Goal: Task Accomplishment & Management: Manage account settings

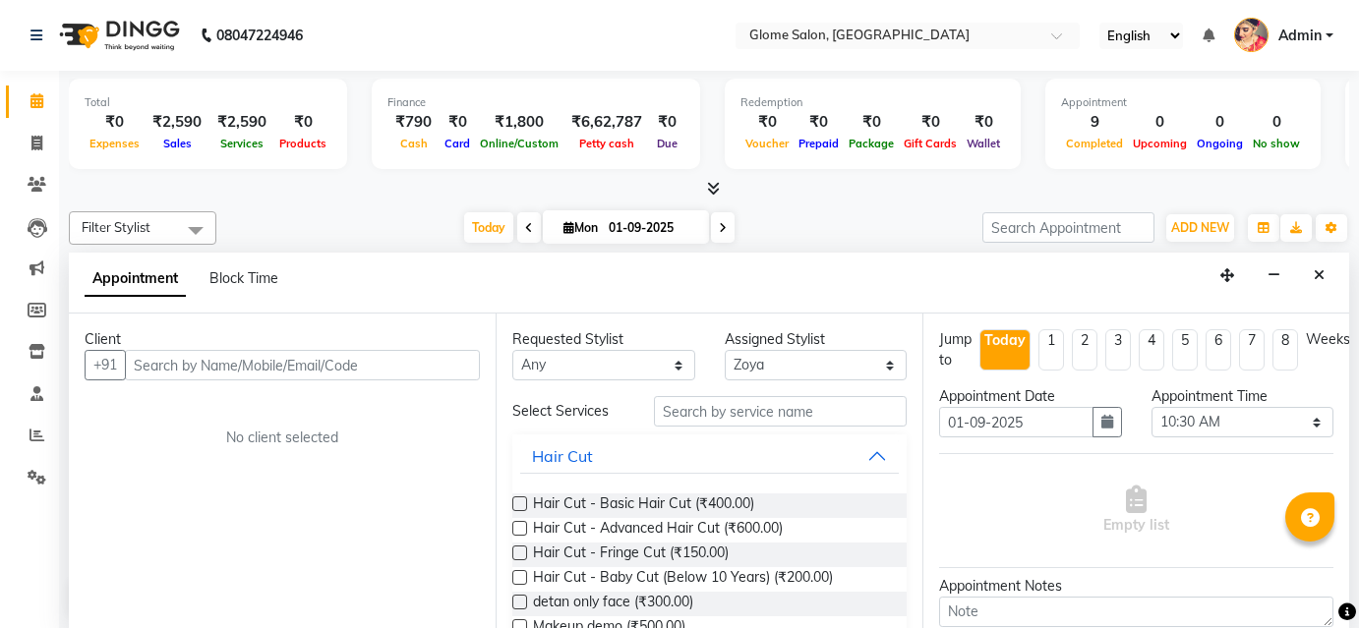
select select "63052"
select select "630"
select select "tentative"
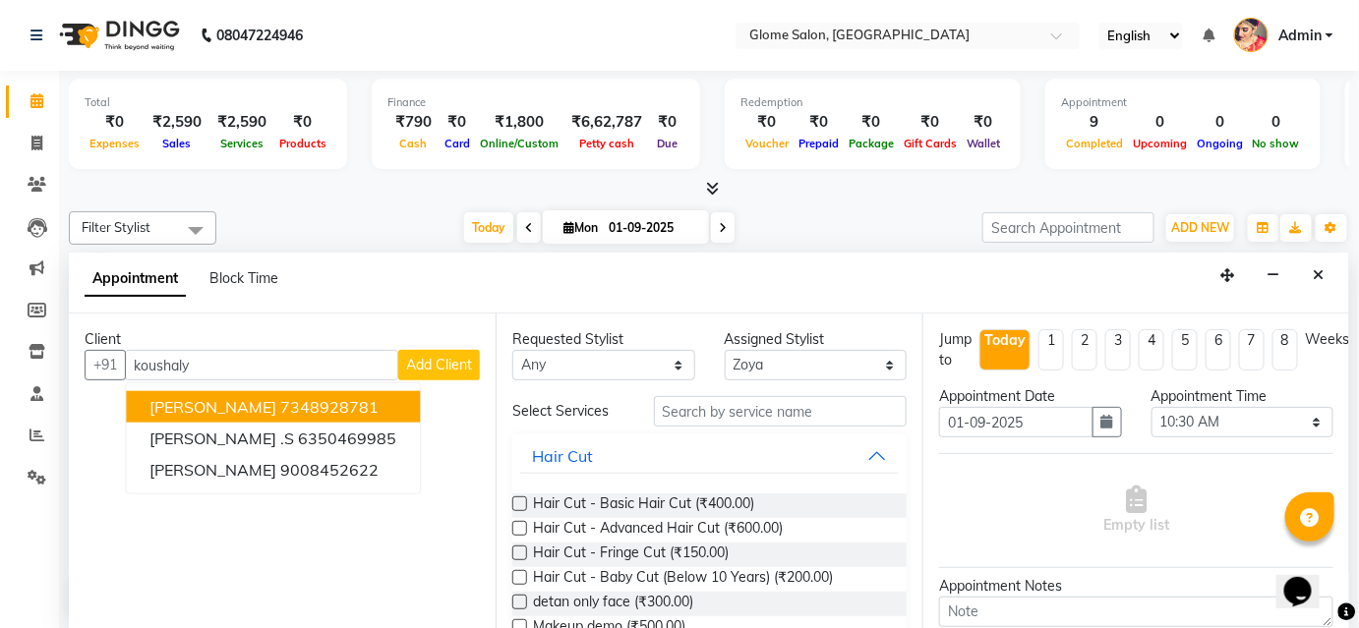
click at [221, 402] on span "[PERSON_NAME]" at bounding box center [212, 407] width 127 height 20
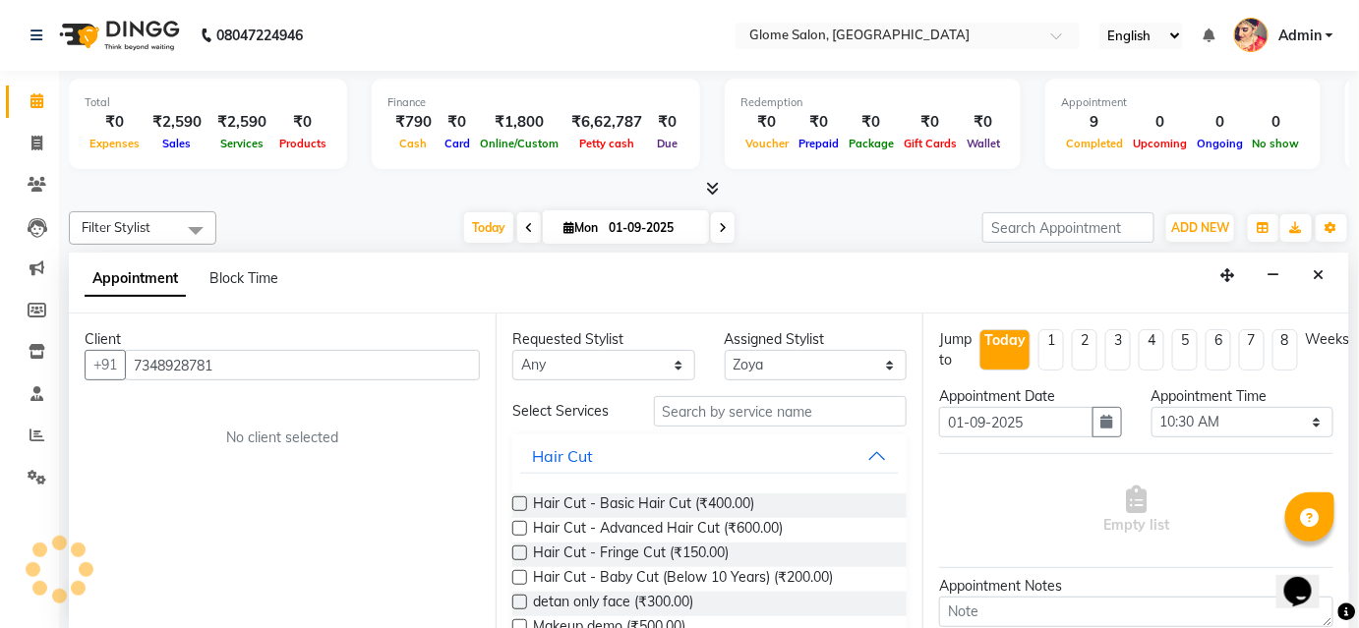
type input "7348928781"
click at [814, 413] on input "text" at bounding box center [780, 411] width 253 height 30
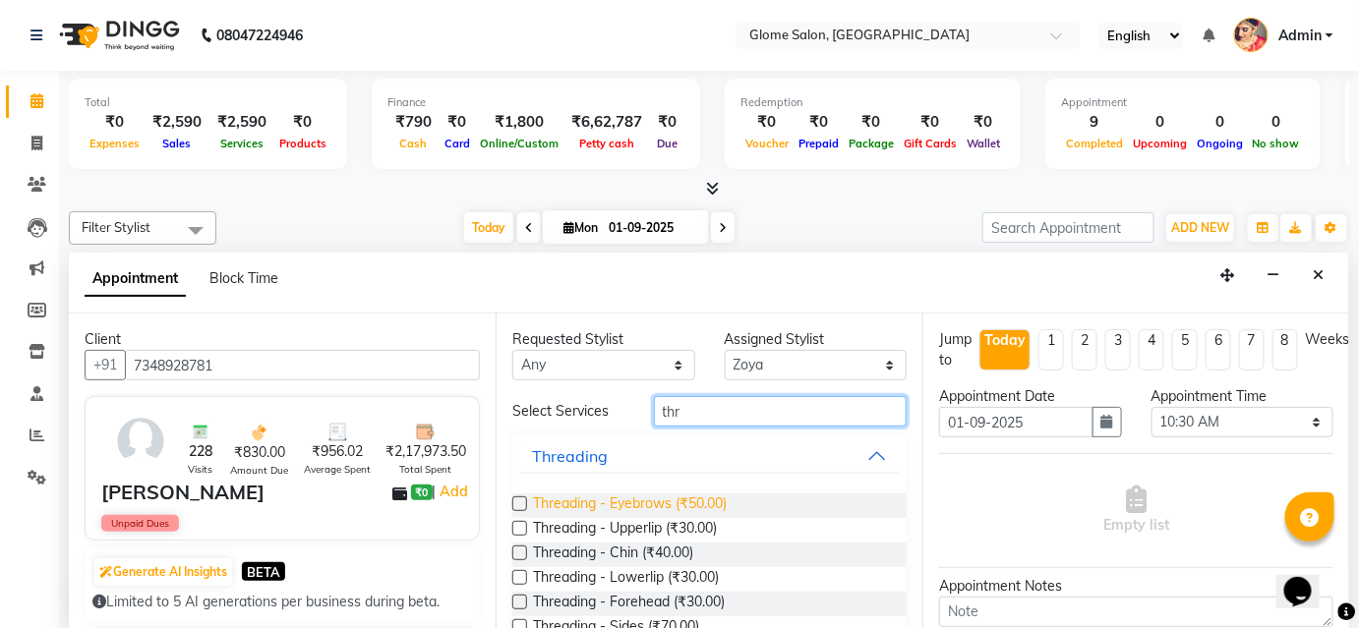
type input "thr"
click at [721, 506] on span "Threading - Eyebrows (₹50.00)" at bounding box center [630, 506] width 194 height 25
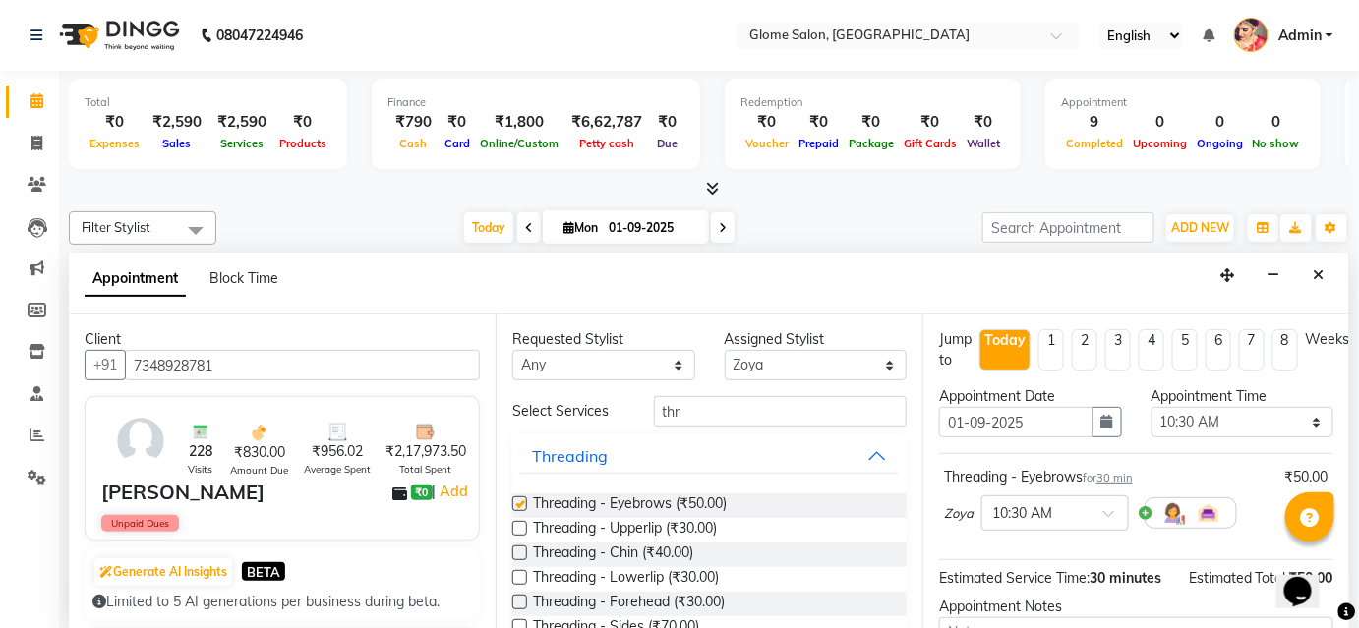
checkbox input "false"
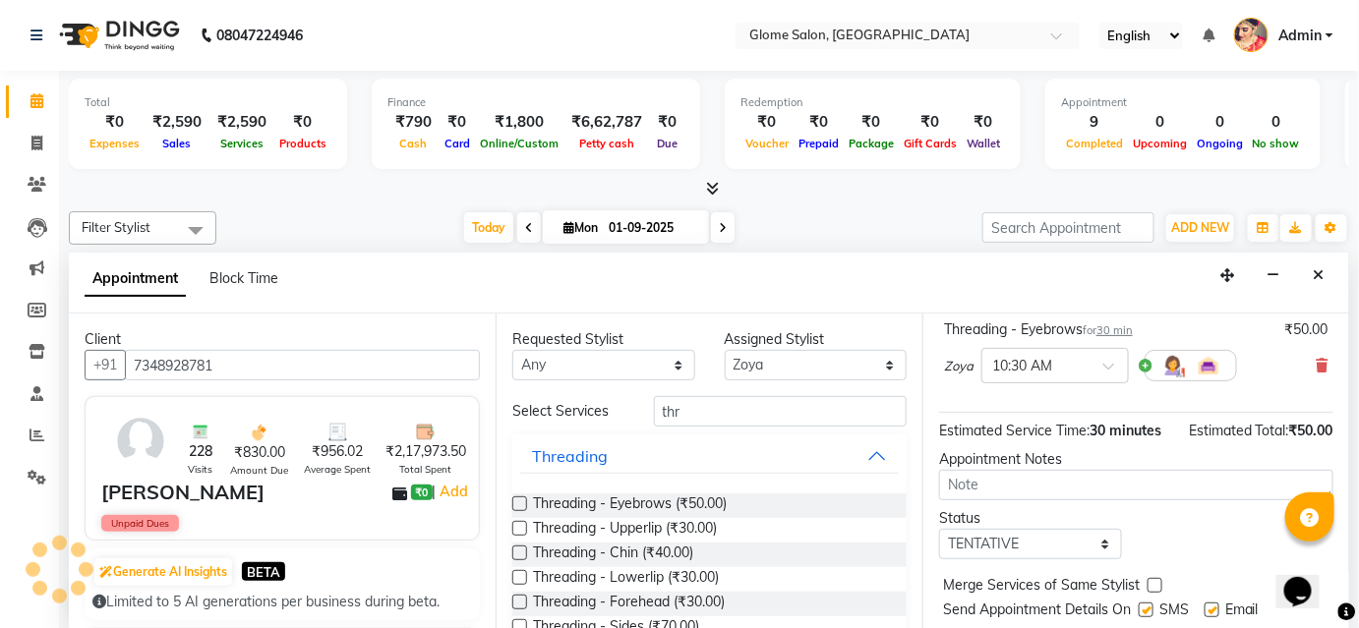
scroll to position [200, 0]
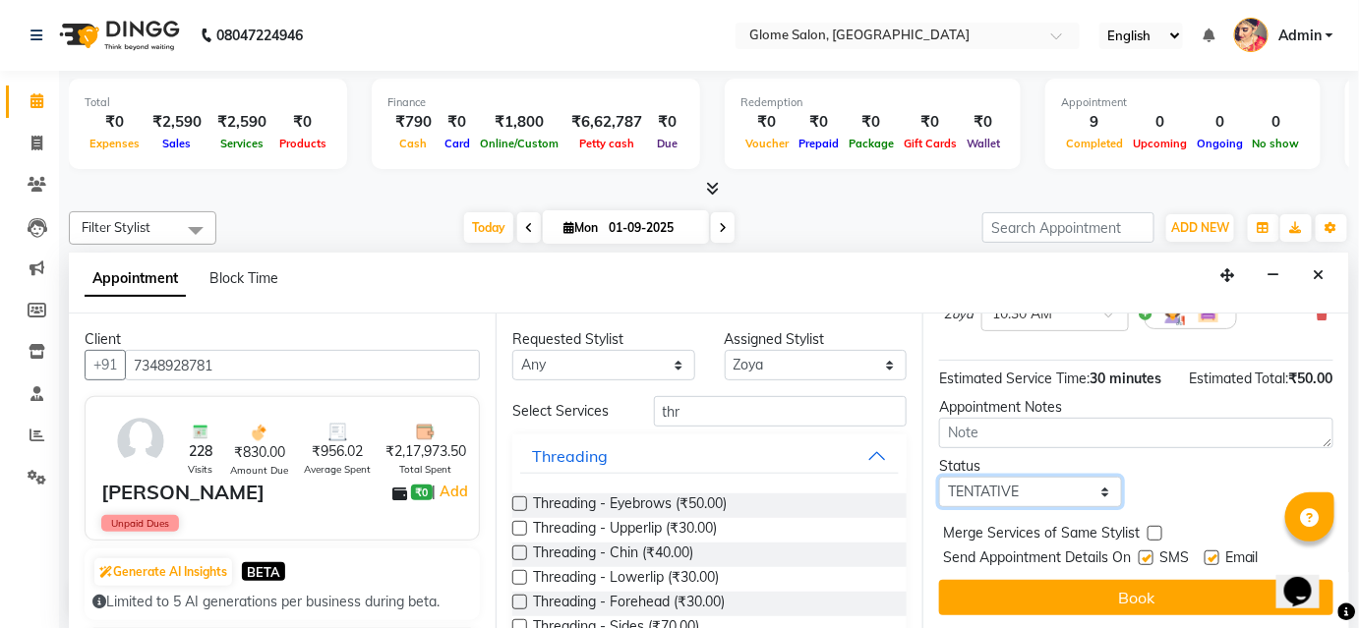
drag, startPoint x: 1059, startPoint y: 487, endPoint x: 1054, endPoint y: 499, distance: 13.7
click at [1059, 487] on select "Select TENTATIVE CONFIRM CHECK-IN UPCOMING" at bounding box center [1030, 492] width 183 height 30
select select "confirm booking"
click at [939, 477] on select "Select TENTATIVE CONFIRM CHECK-IN UPCOMING" at bounding box center [1030, 492] width 183 height 30
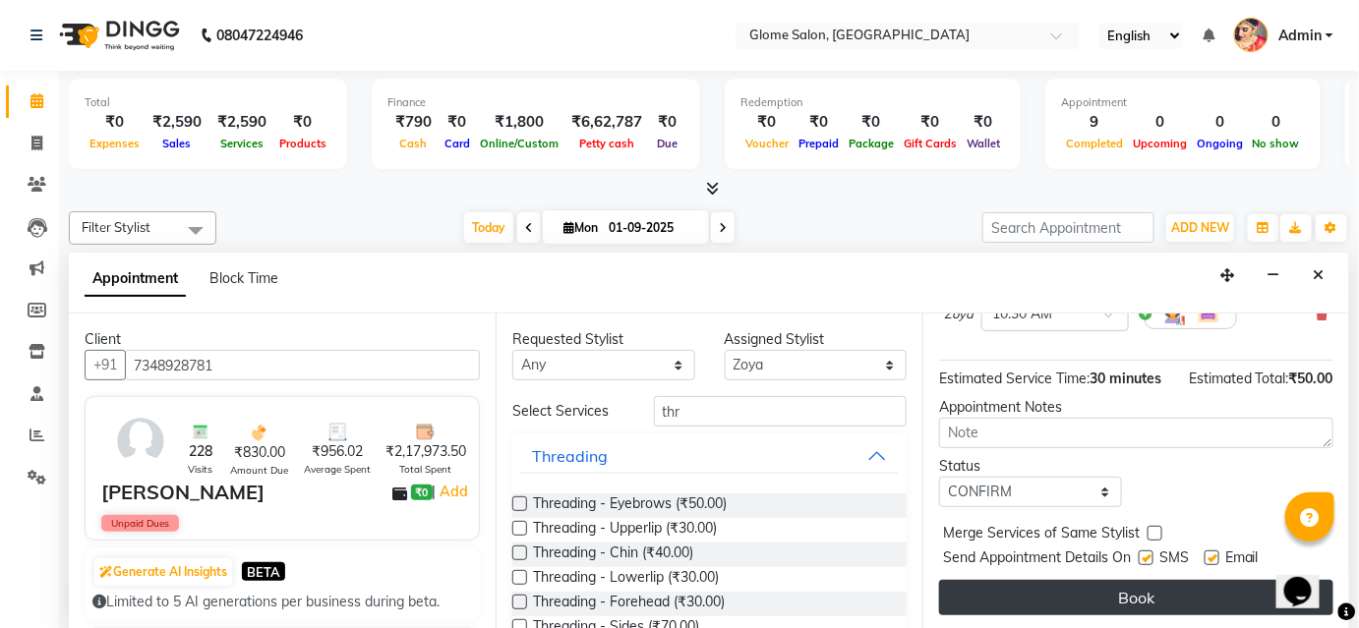
click at [1016, 588] on button "Book" at bounding box center [1136, 597] width 394 height 35
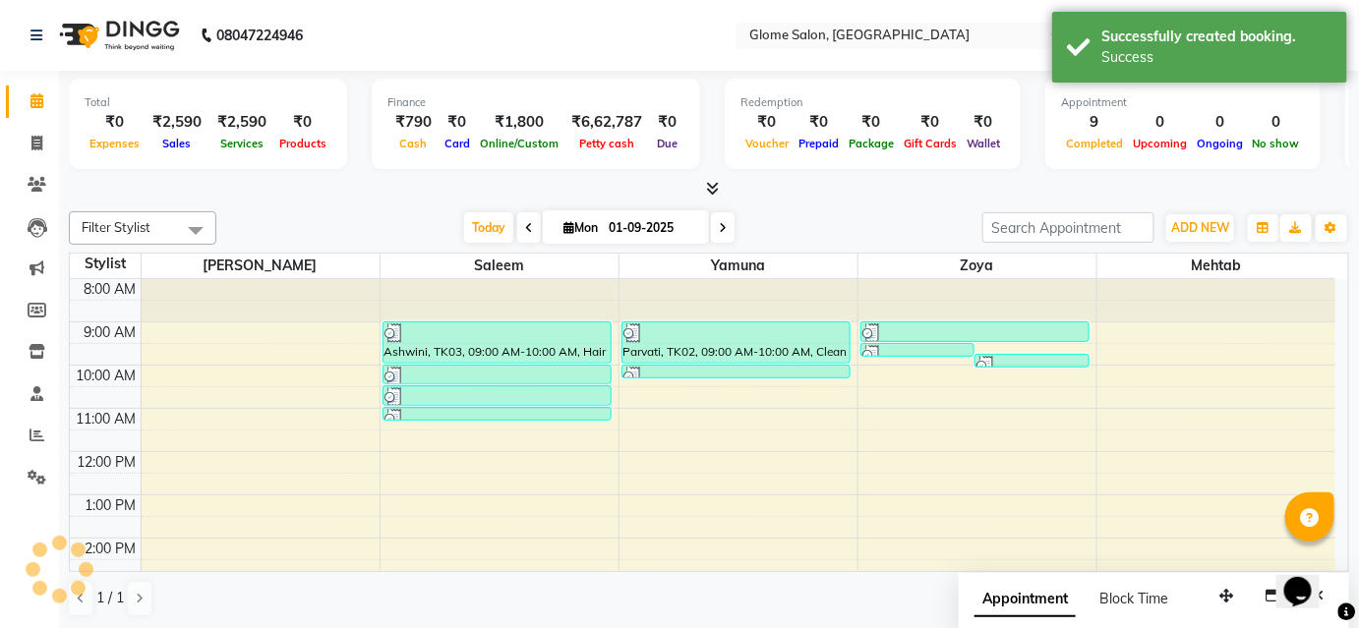
scroll to position [0, 0]
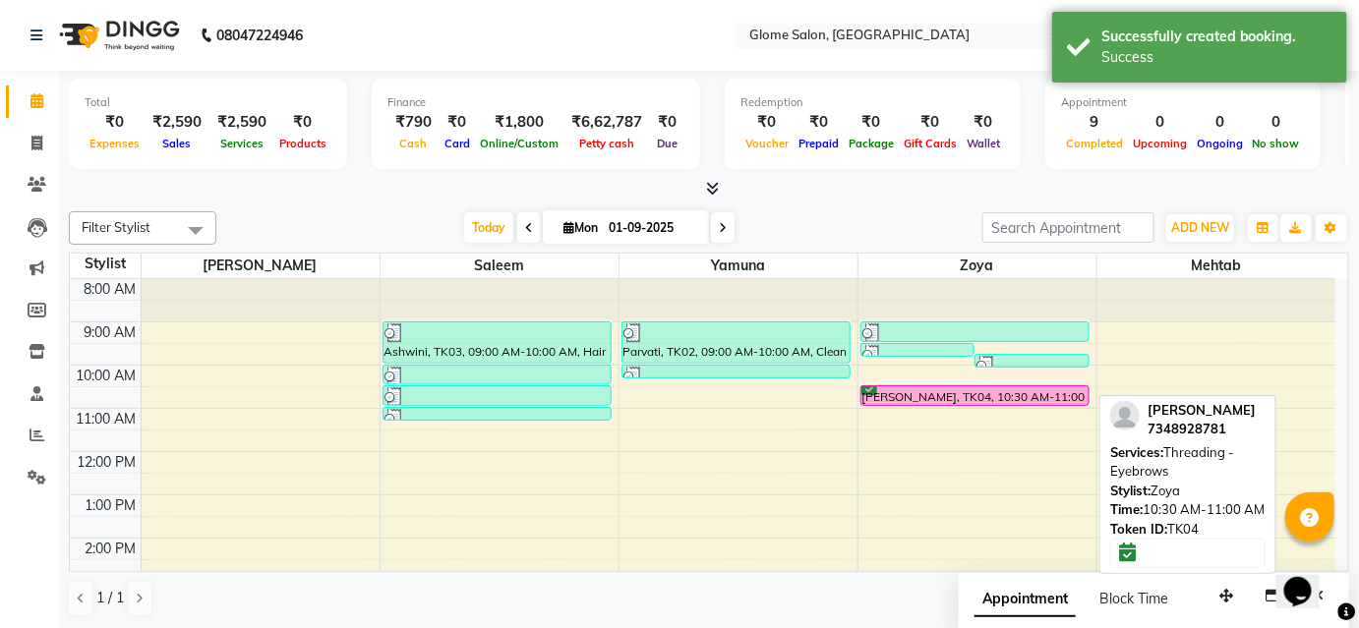
click at [950, 392] on div "[PERSON_NAME], TK04, 10:30 AM-11:00 AM, Threading - Eyebrows" at bounding box center [975, 395] width 228 height 19
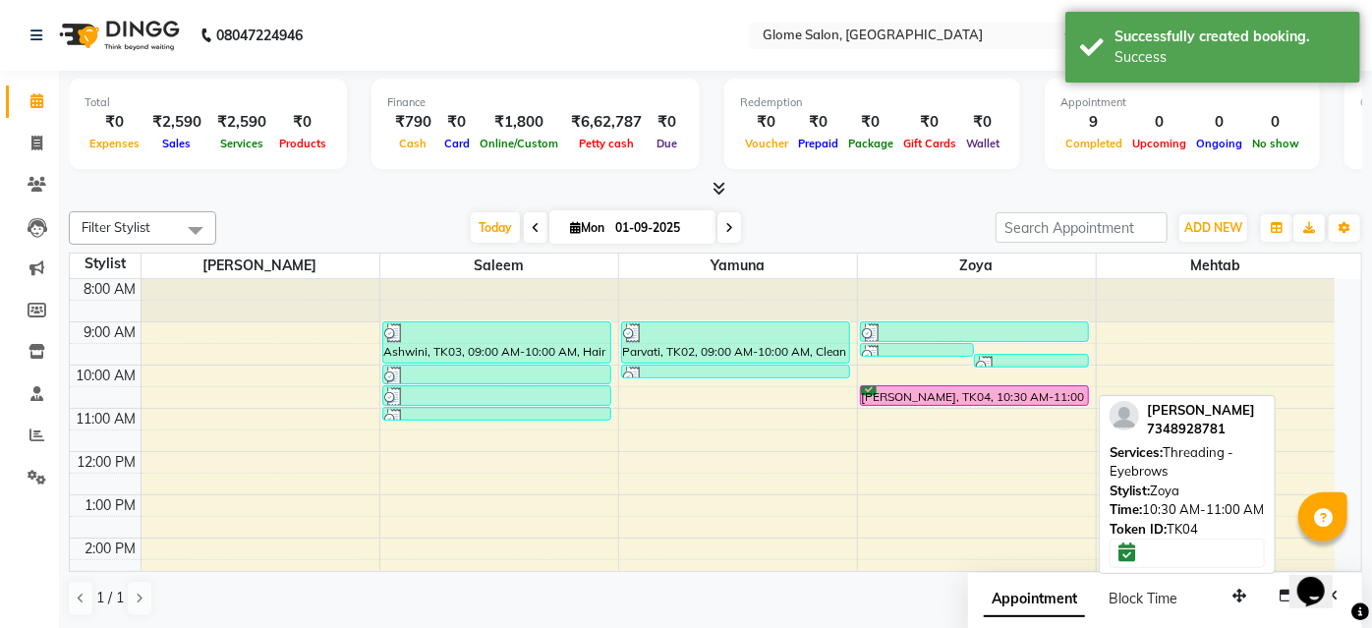
select select "6"
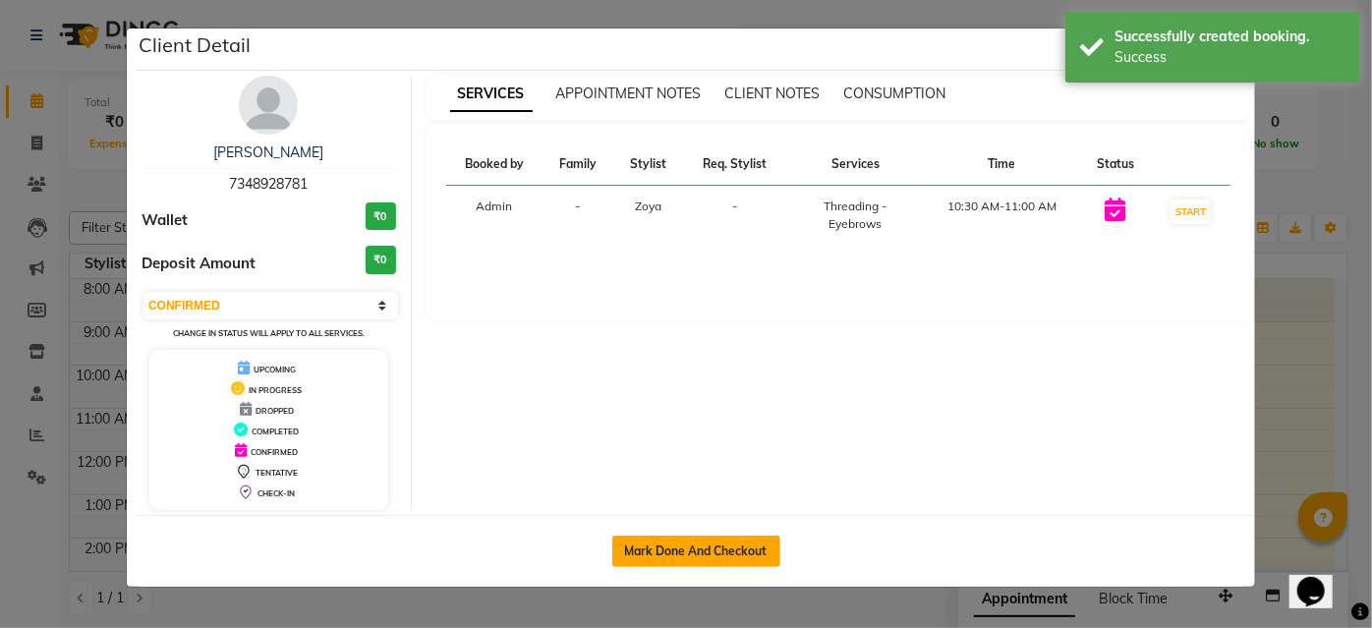
click at [749, 553] on button "Mark Done And Checkout" at bounding box center [696, 551] width 168 height 31
select select "service"
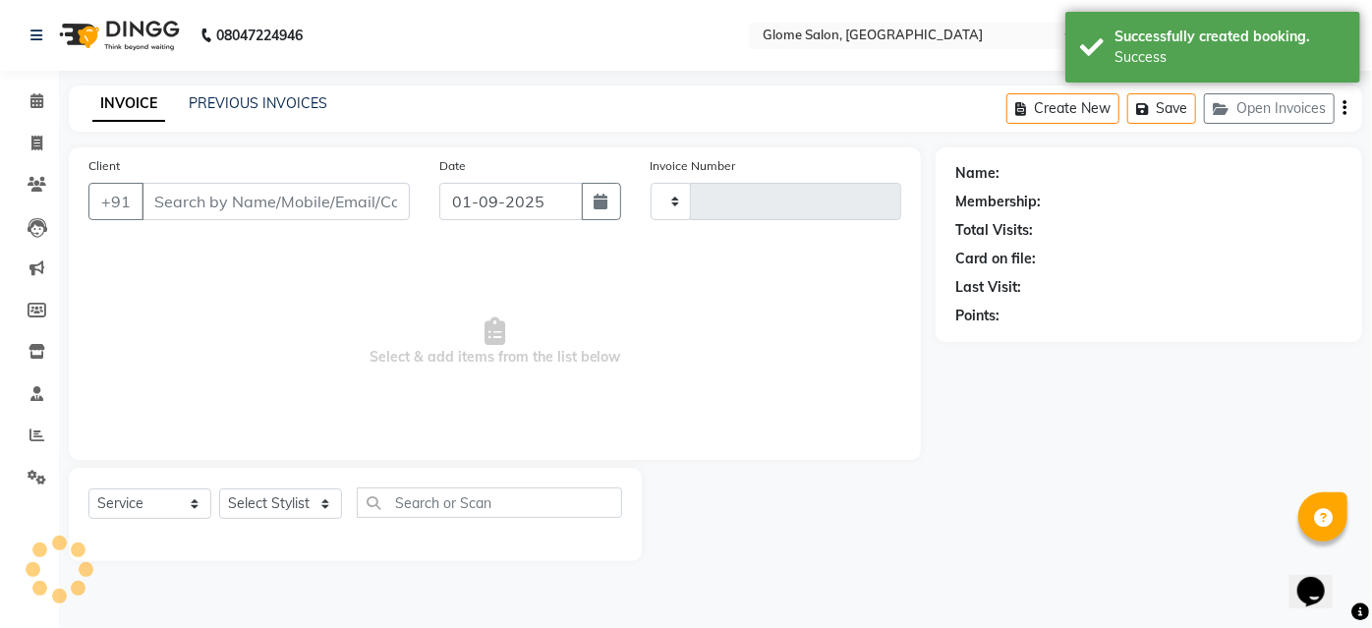
type input "2141"
select select "5199"
type input "7348928781"
select select "63052"
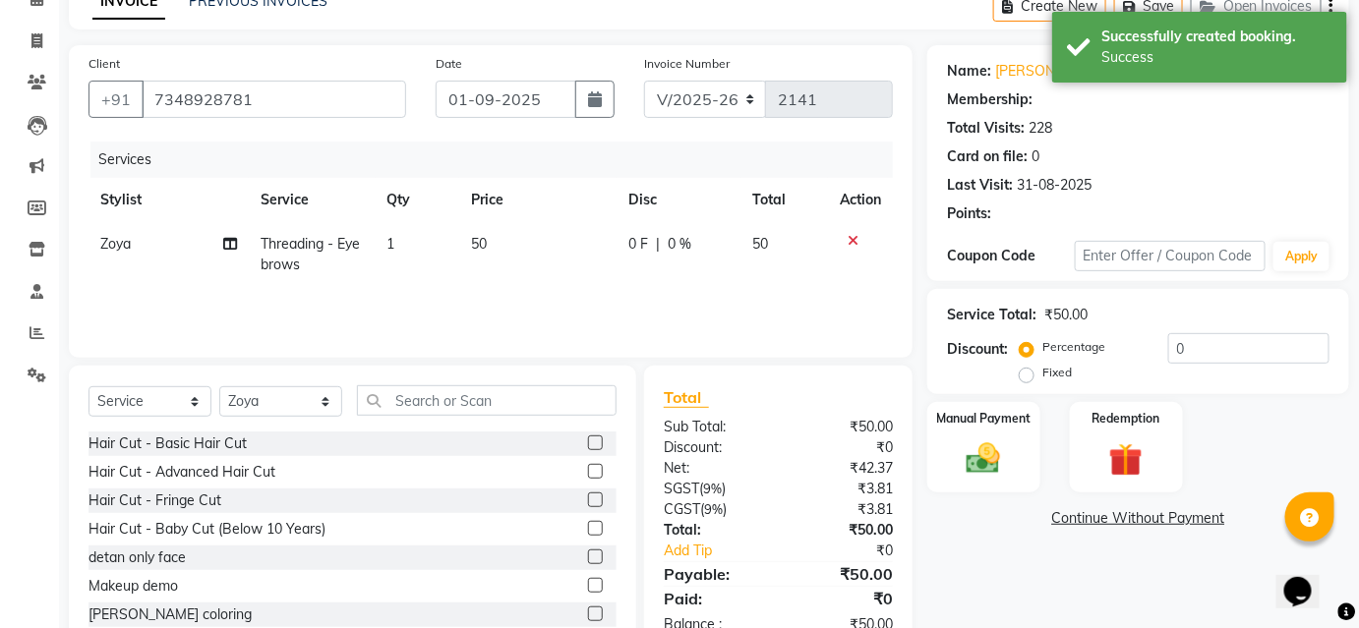
select select "1: Object"
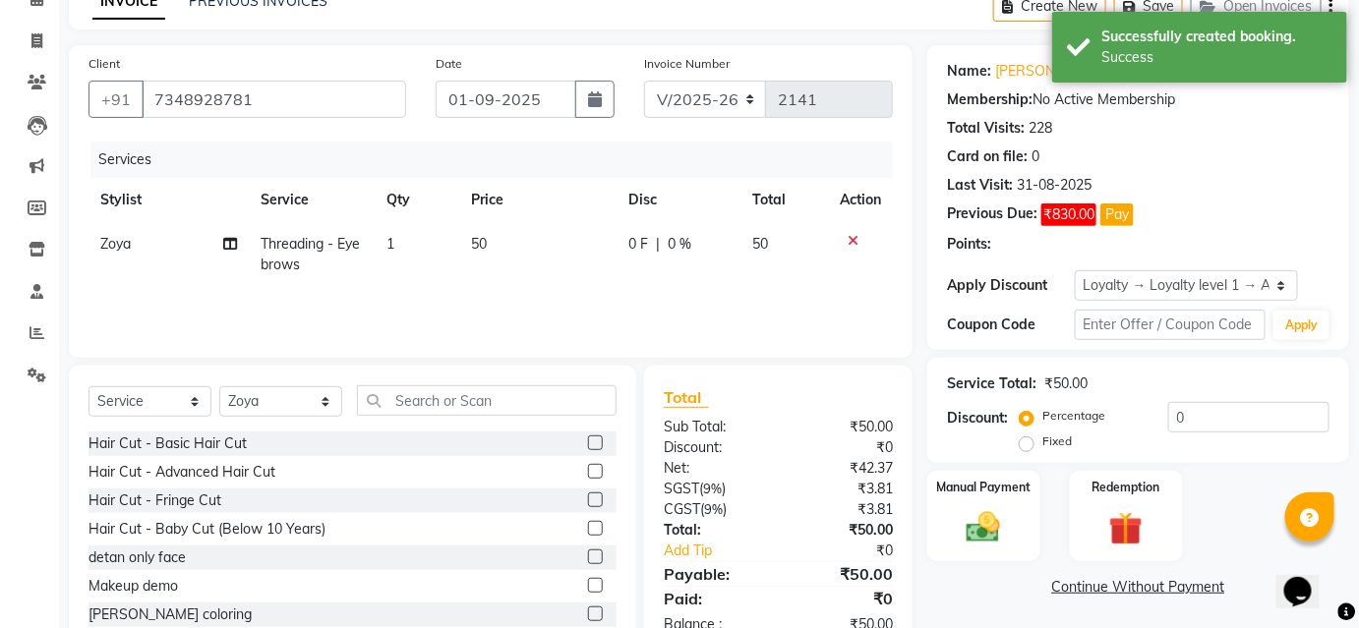
scroll to position [158, 0]
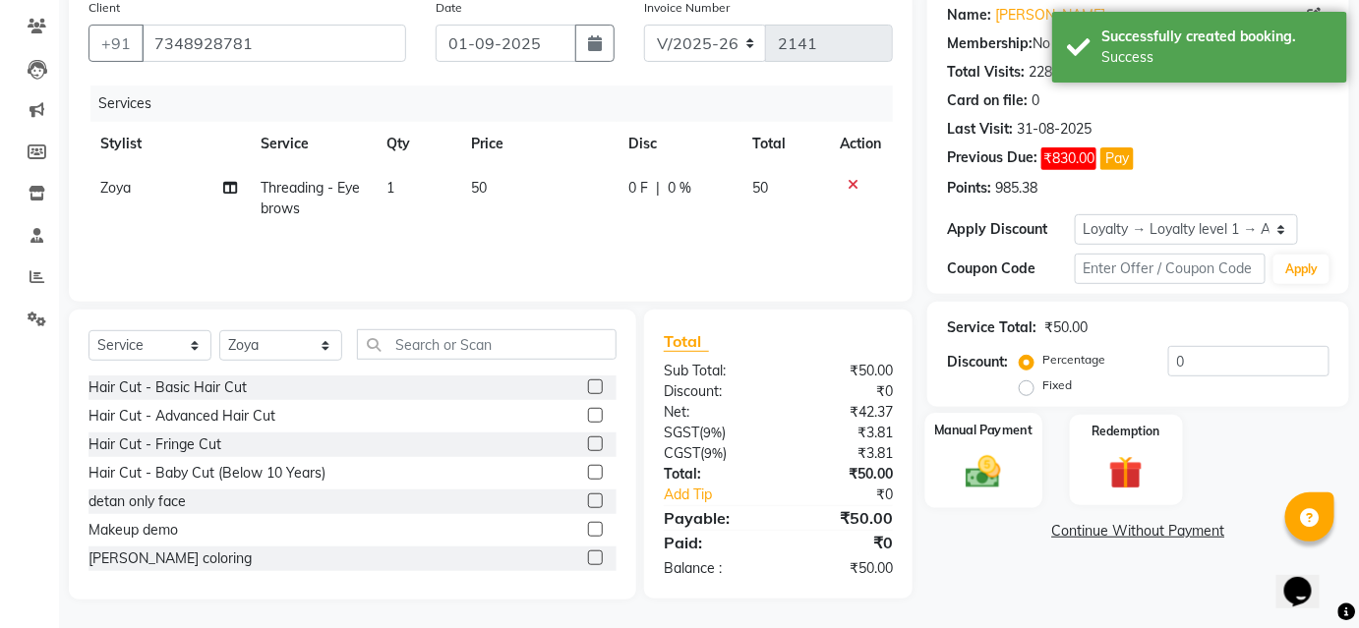
click at [1010, 453] on img at bounding box center [983, 471] width 57 height 40
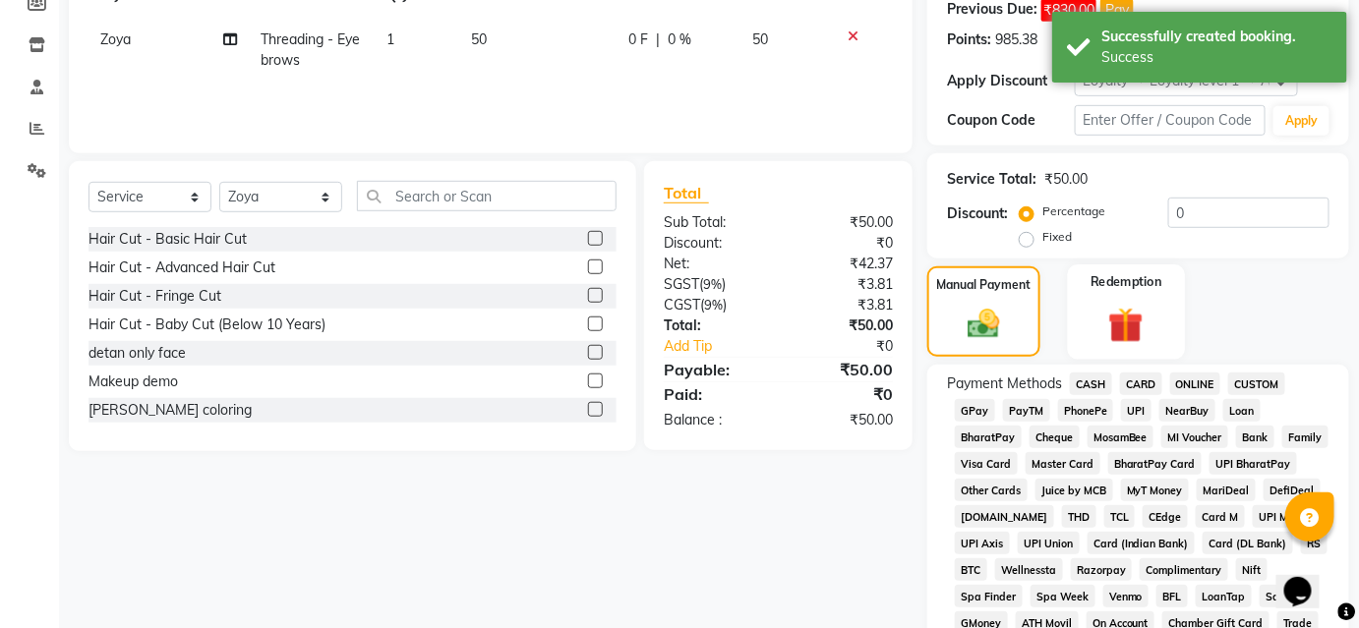
scroll to position [337, 0]
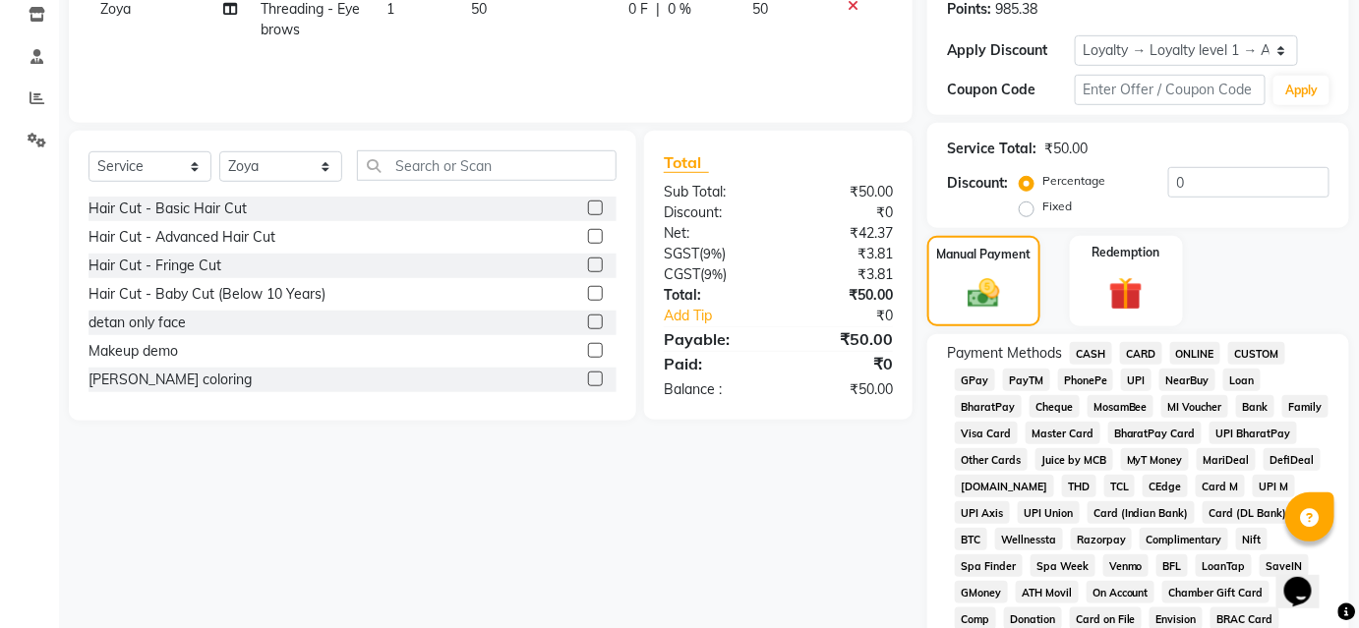
click at [1095, 355] on span "CASH" at bounding box center [1091, 353] width 42 height 23
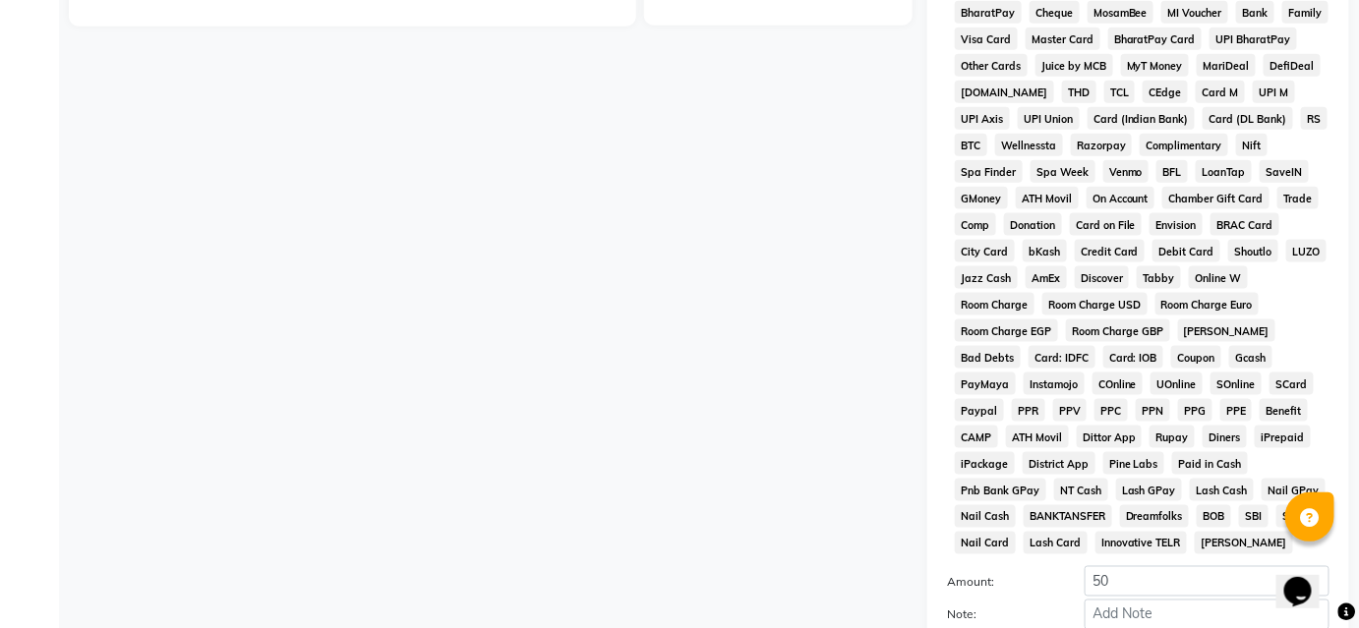
scroll to position [920, 0]
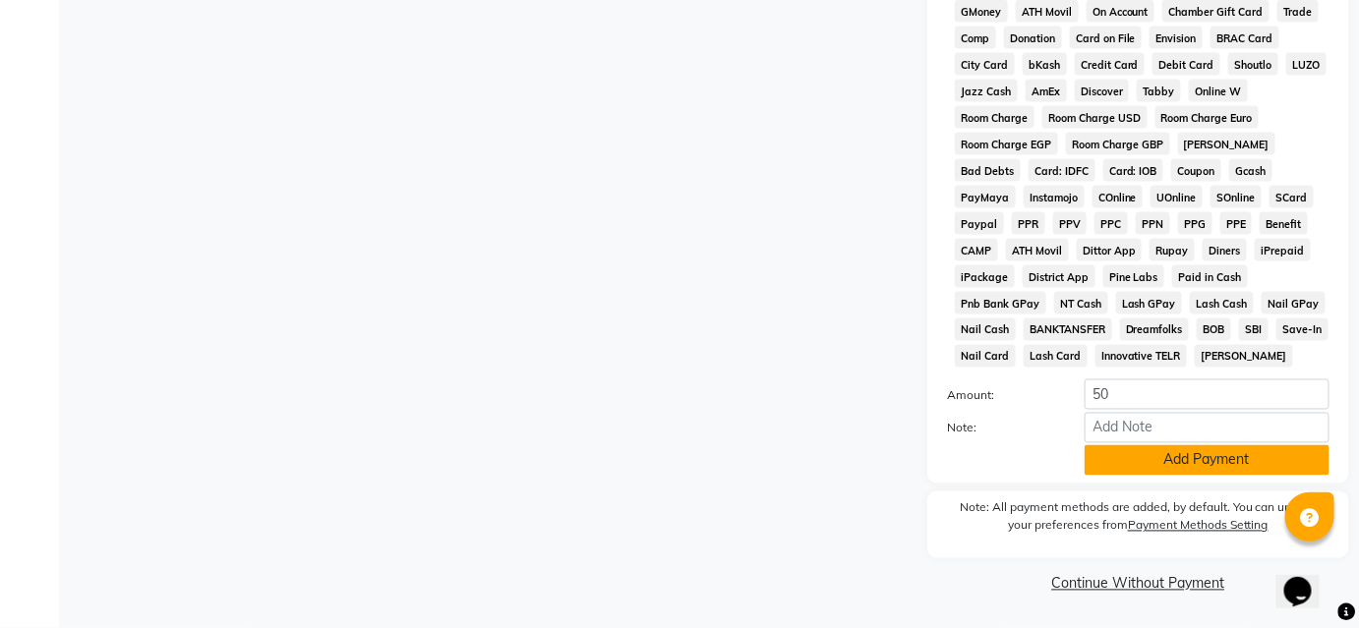
click at [1165, 453] on button "Add Payment" at bounding box center [1206, 460] width 245 height 30
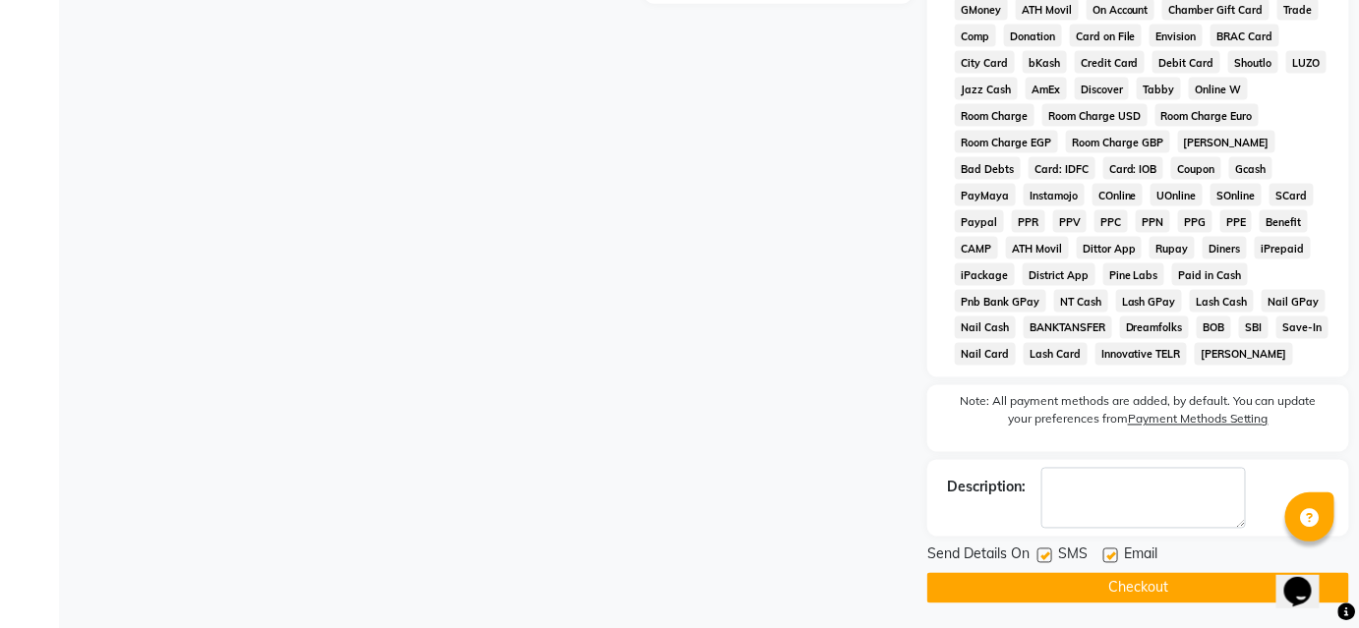
click at [1156, 576] on button "Checkout" at bounding box center [1138, 588] width 422 height 30
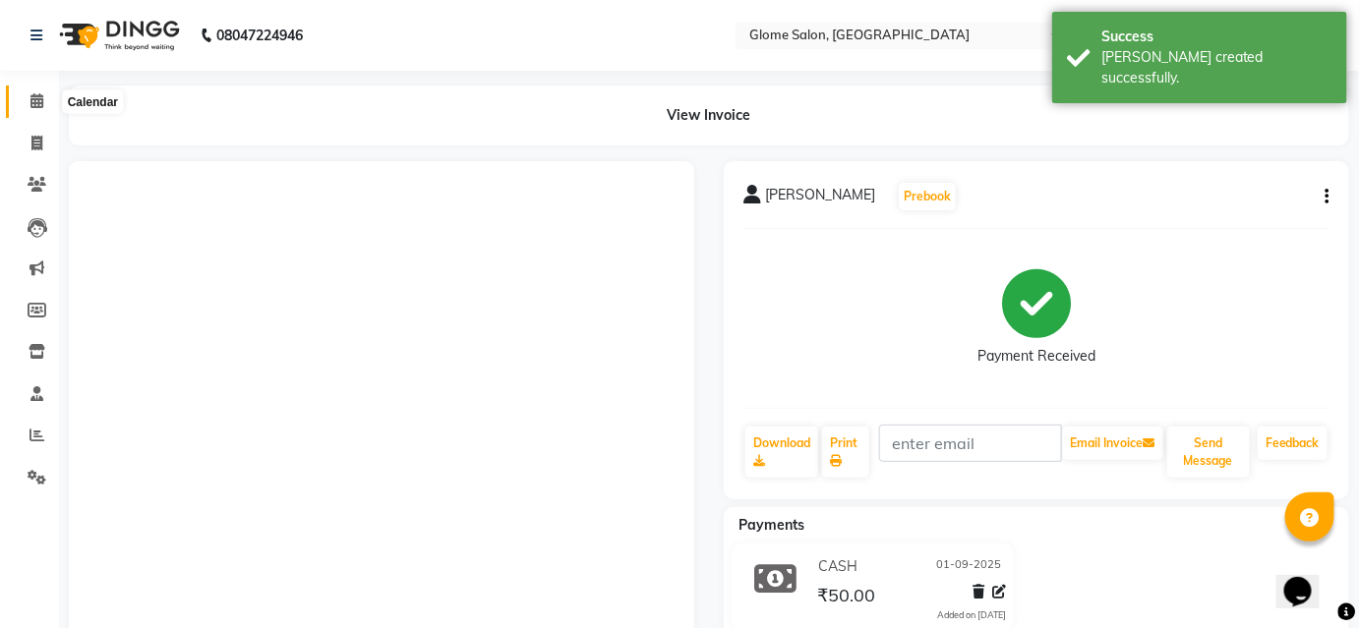
click at [35, 98] on icon at bounding box center [36, 100] width 13 height 15
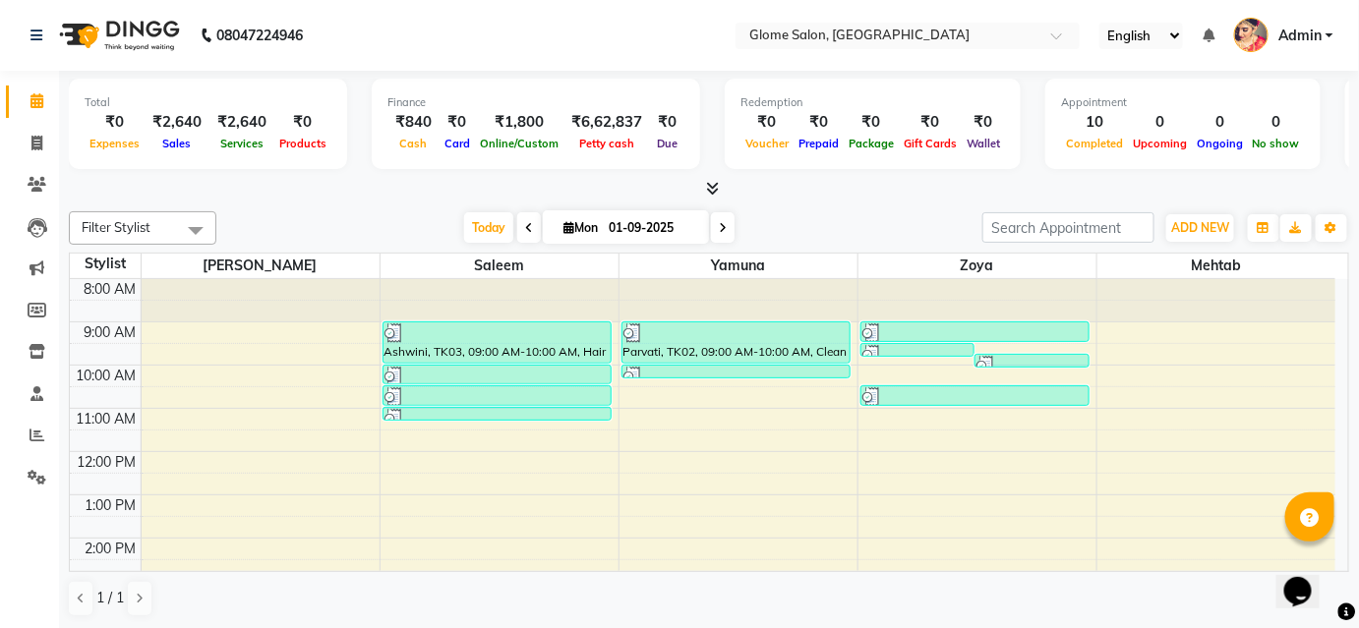
click at [458, 436] on div "8:00 AM 9:00 AM 10:00 AM 11:00 AM 12:00 PM 1:00 PM 2:00 PM 3:00 PM 4:00 PM 5:00…" at bounding box center [702, 559] width 1265 height 561
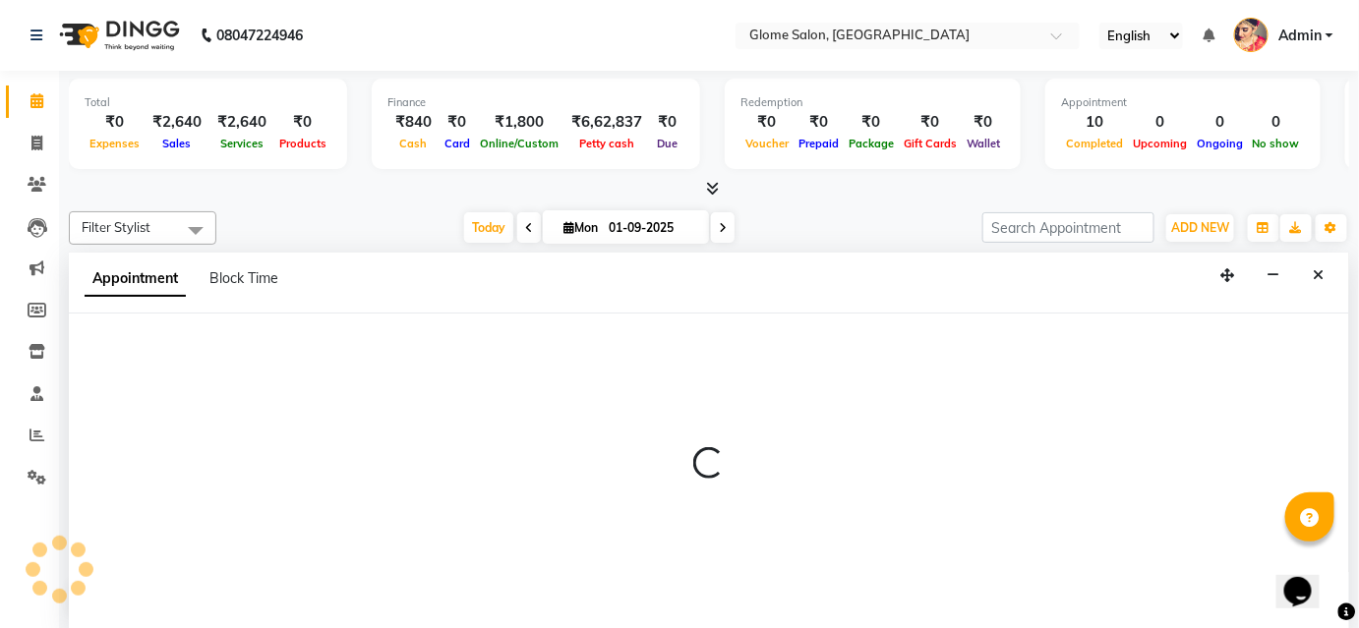
select select "40075"
select select "tentative"
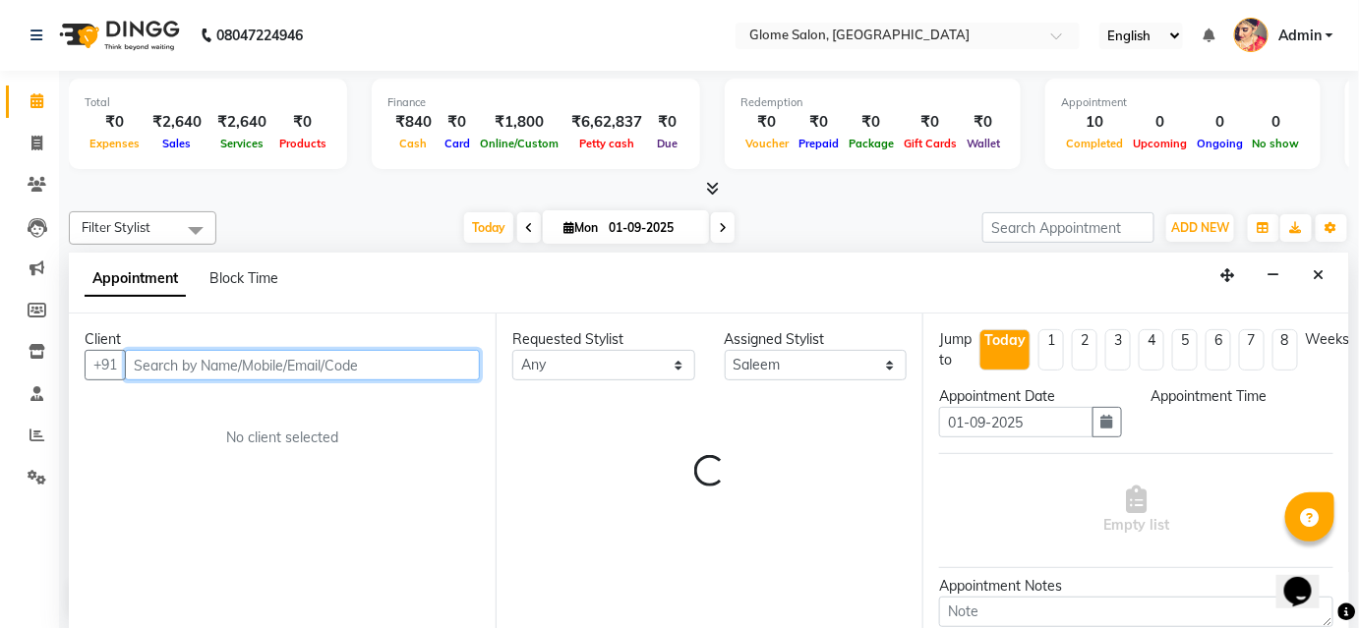
select select "690"
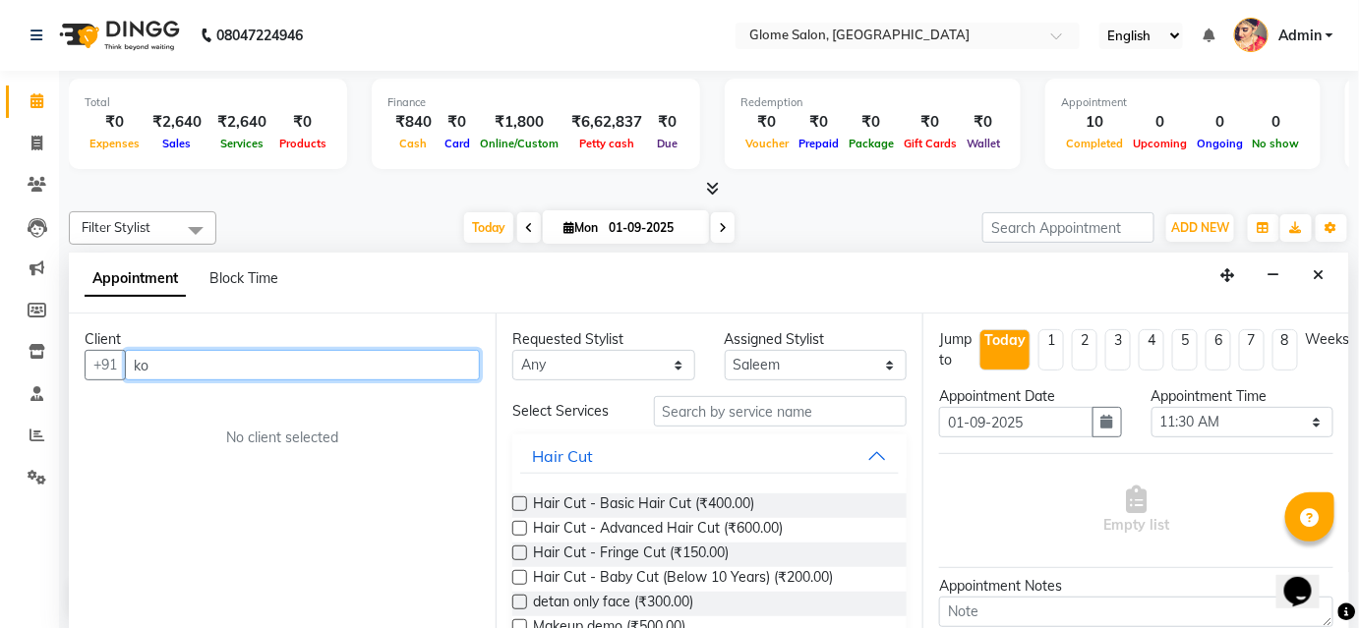
type input "k"
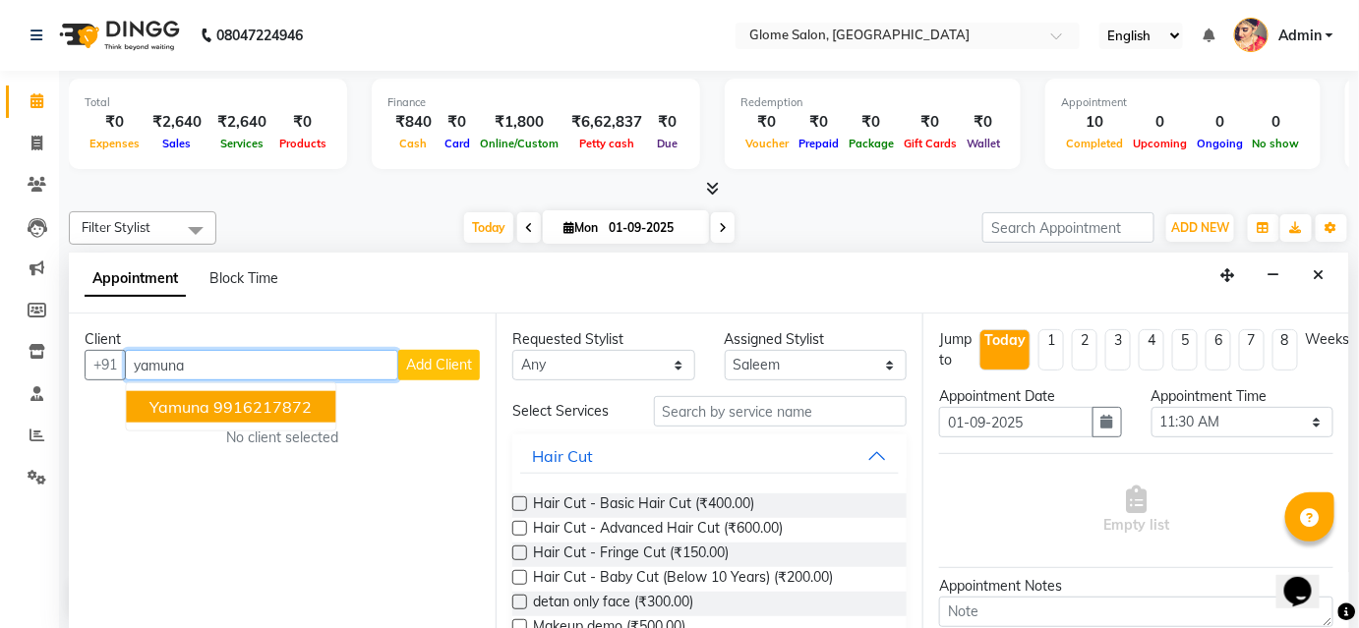
click at [284, 414] on ngb-highlight "9916217872" at bounding box center [262, 407] width 98 height 20
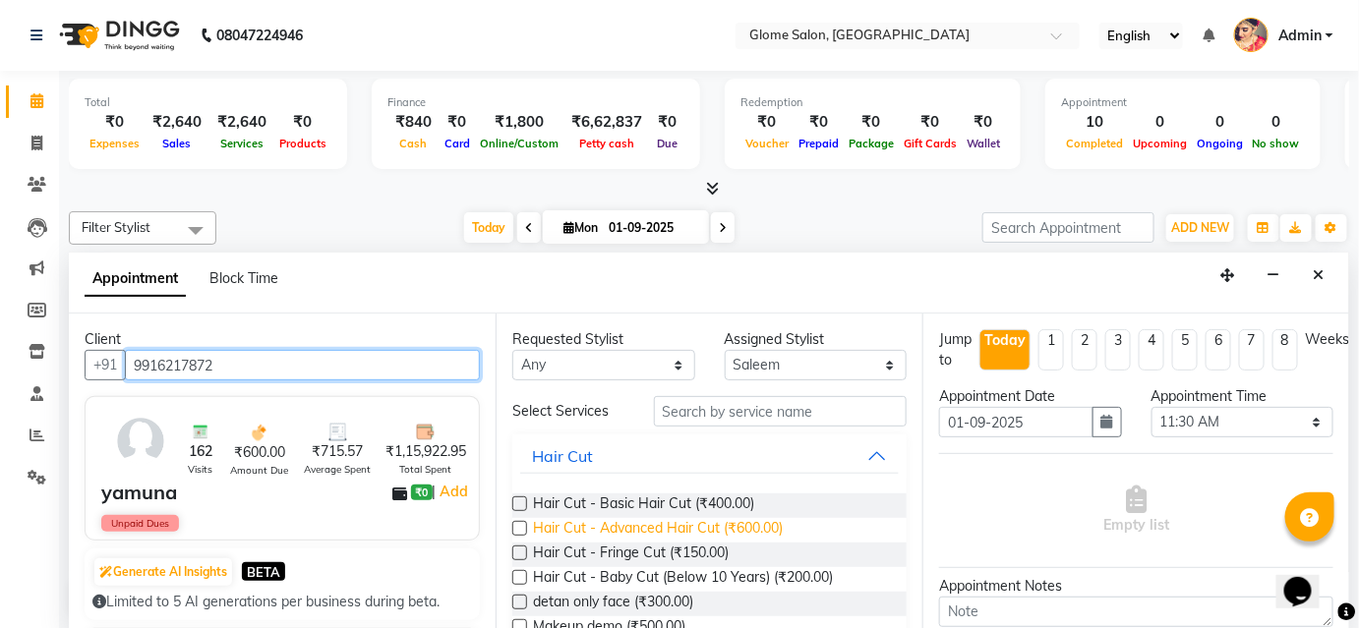
type input "9916217872"
click at [740, 530] on span "Hair Cut - Advanced Hair Cut (₹600.00)" at bounding box center [658, 530] width 250 height 25
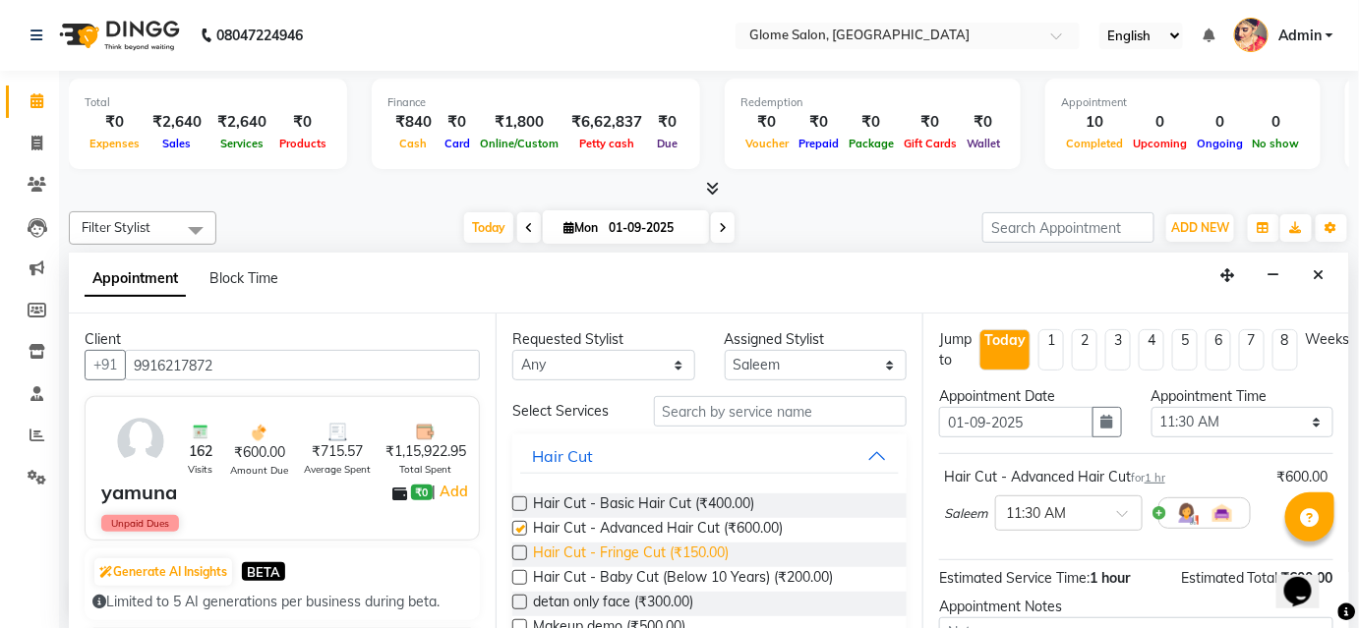
checkbox input "false"
click at [713, 550] on span "Hair Cut - Fringe Cut (₹150.00)" at bounding box center [631, 555] width 196 height 25
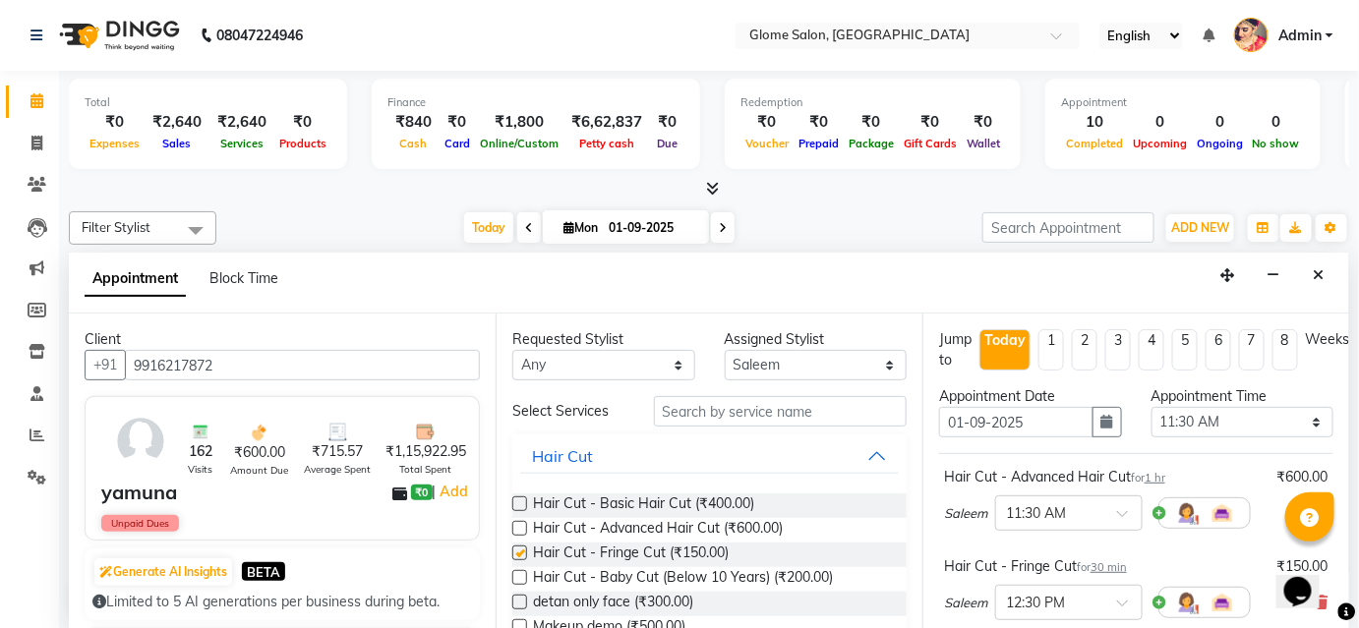
checkbox input "false"
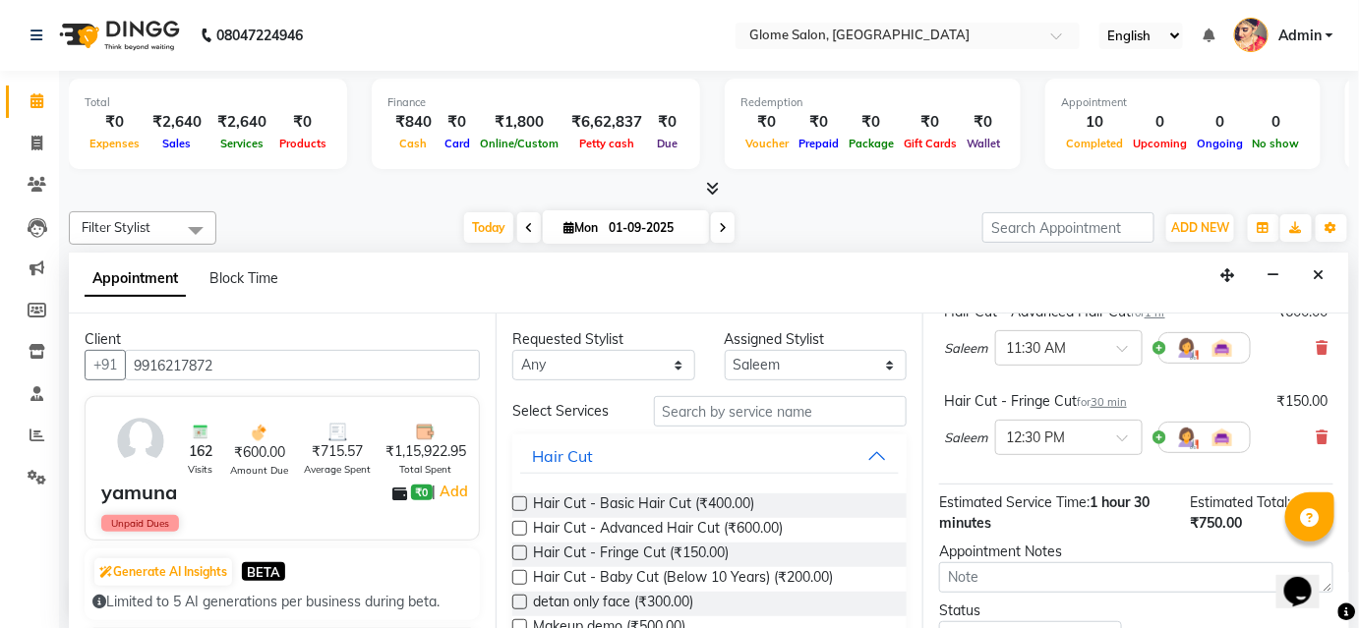
scroll to position [310, 0]
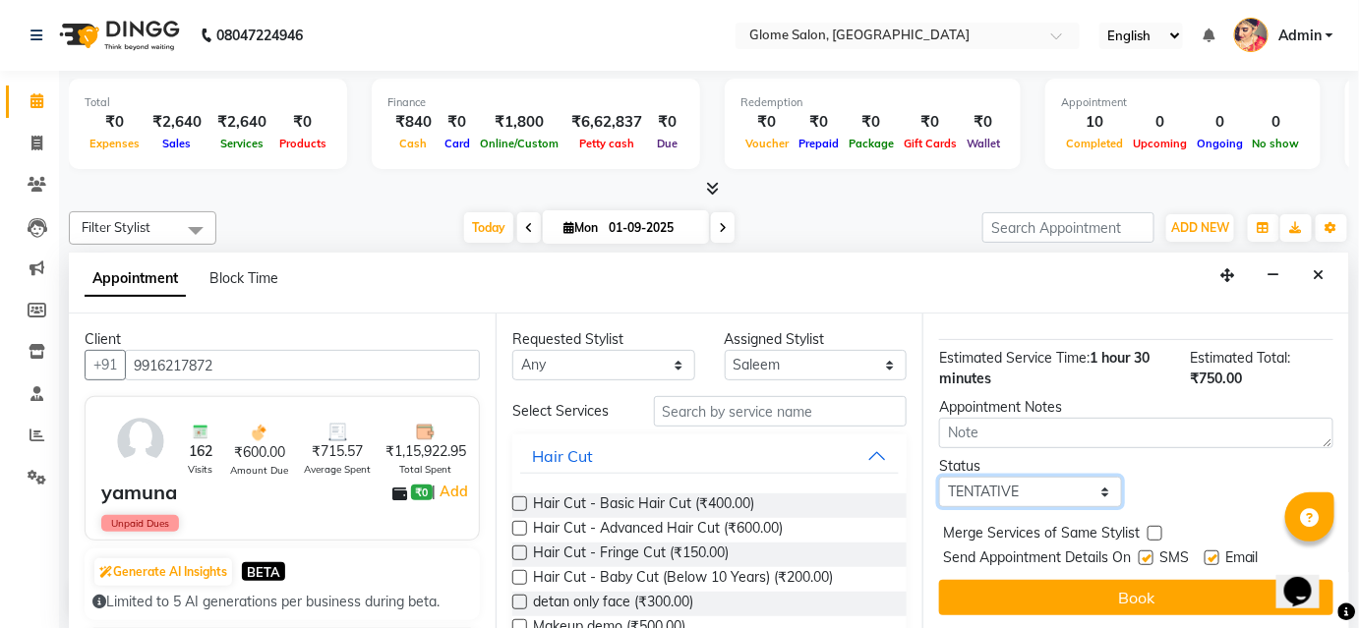
click at [1035, 482] on select "Select TENTATIVE CONFIRM CHECK-IN UPCOMING" at bounding box center [1030, 492] width 183 height 30
select select "confirm booking"
click at [939, 477] on select "Select TENTATIVE CONFIRM CHECK-IN UPCOMING" at bounding box center [1030, 492] width 183 height 30
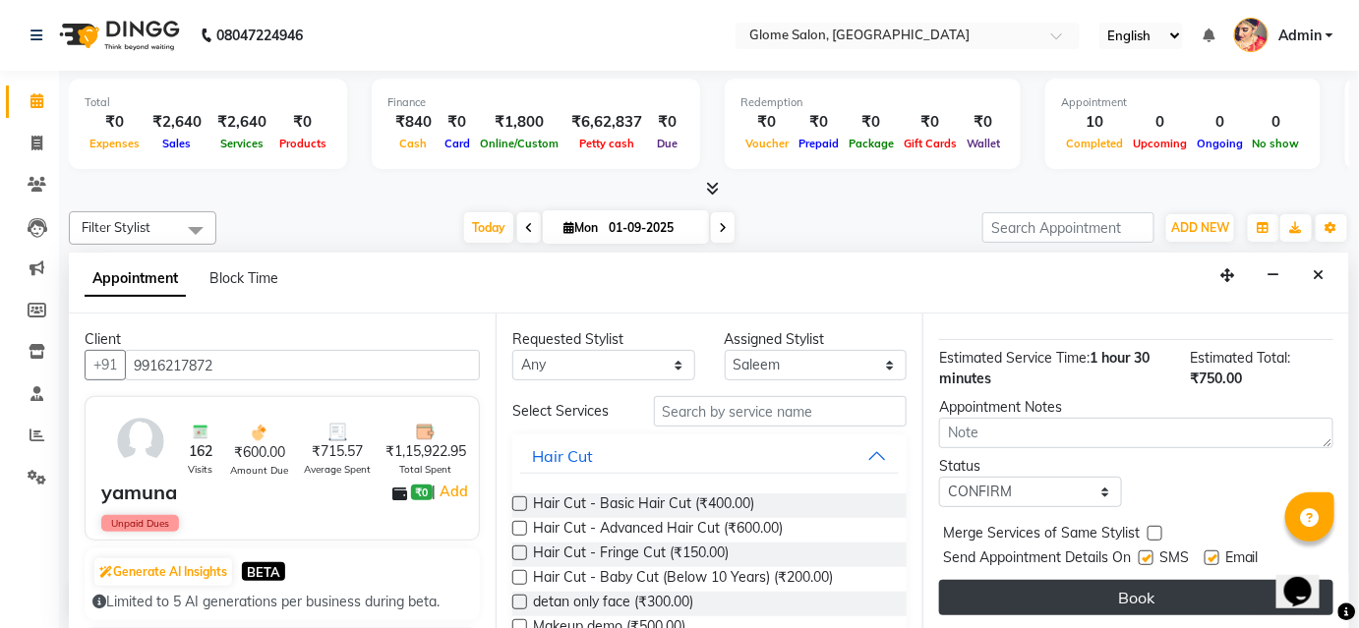
click at [985, 599] on button "Book" at bounding box center [1136, 597] width 394 height 35
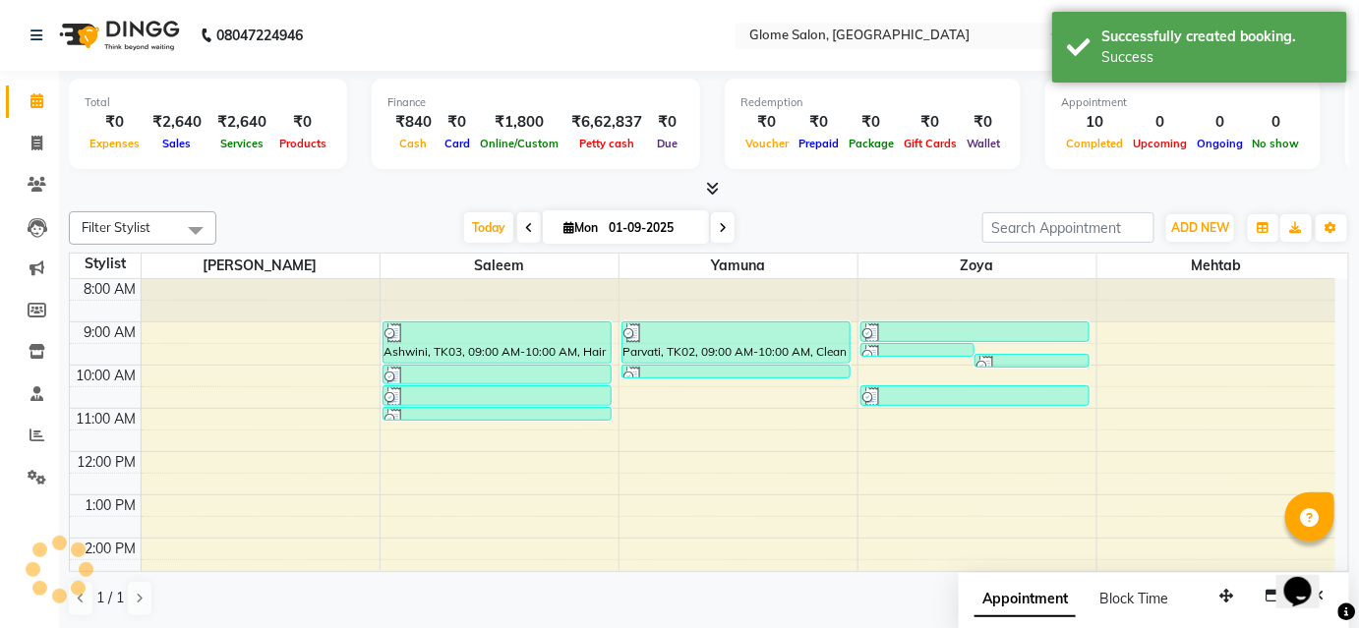
scroll to position [0, 0]
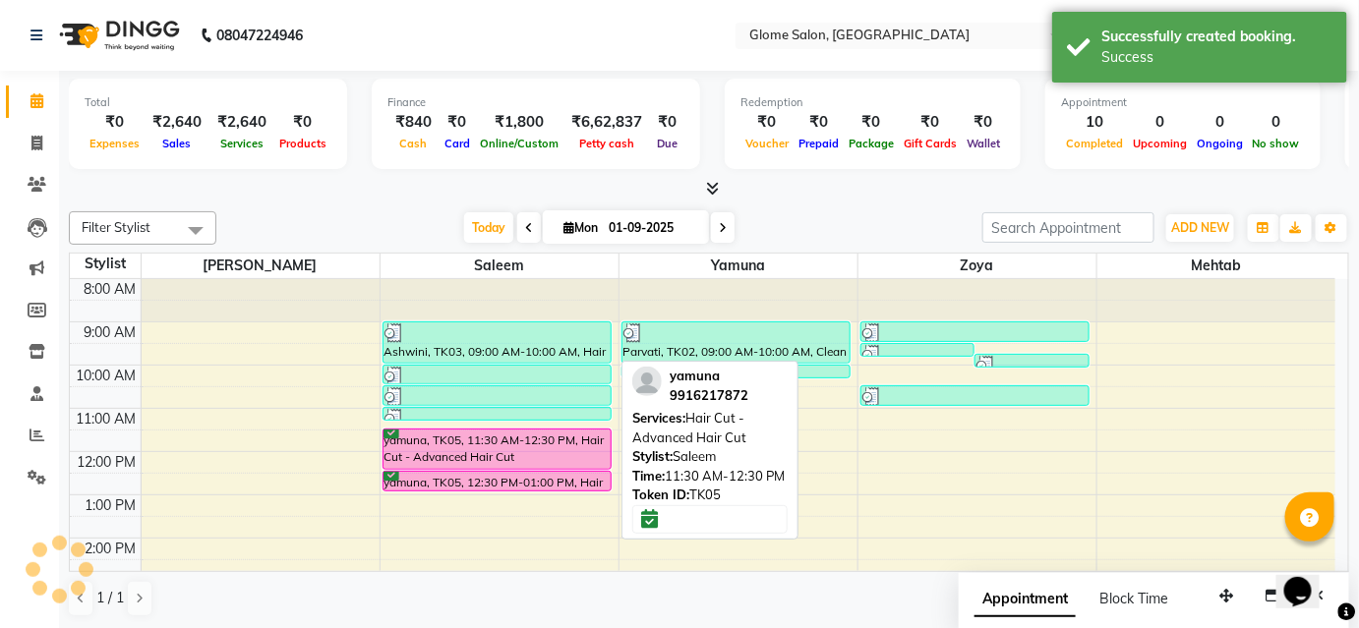
click at [561, 447] on div "yamuna, TK05, 11:30 AM-12:30 PM, Hair Cut - Advanced Hair Cut" at bounding box center [497, 449] width 228 height 39
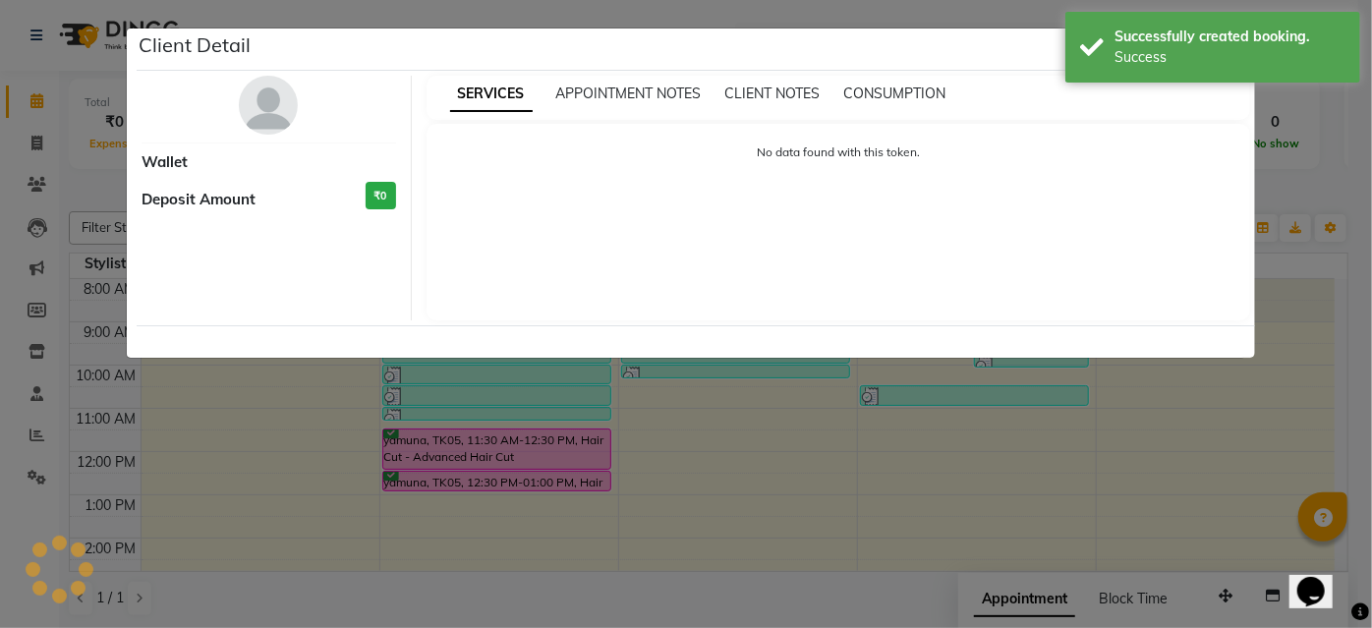
select select "6"
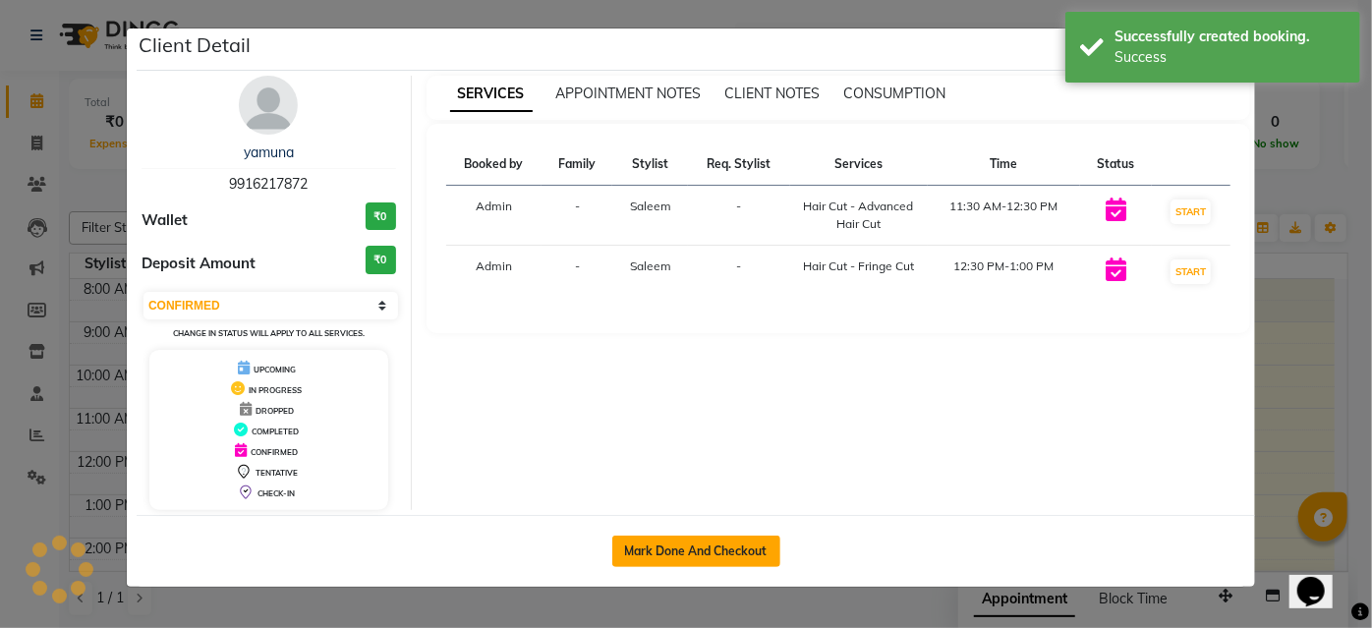
click at [696, 547] on button "Mark Done And Checkout" at bounding box center [696, 551] width 168 height 31
select select "service"
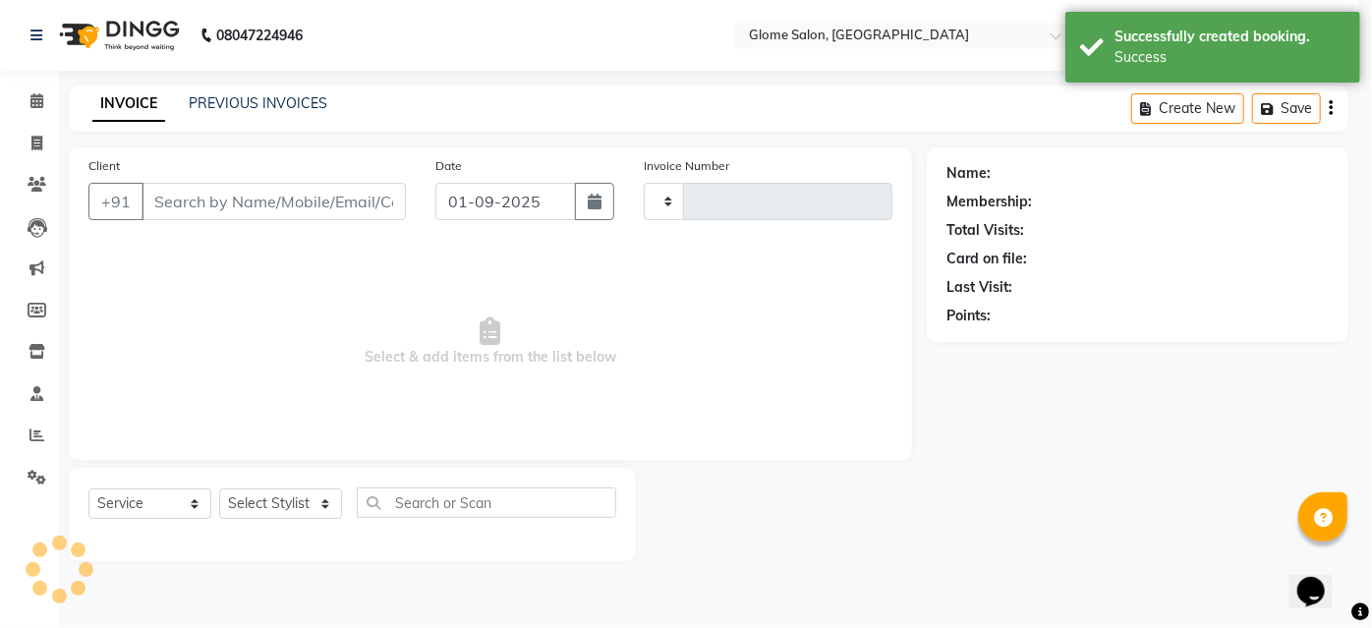
type input "2142"
select select "5199"
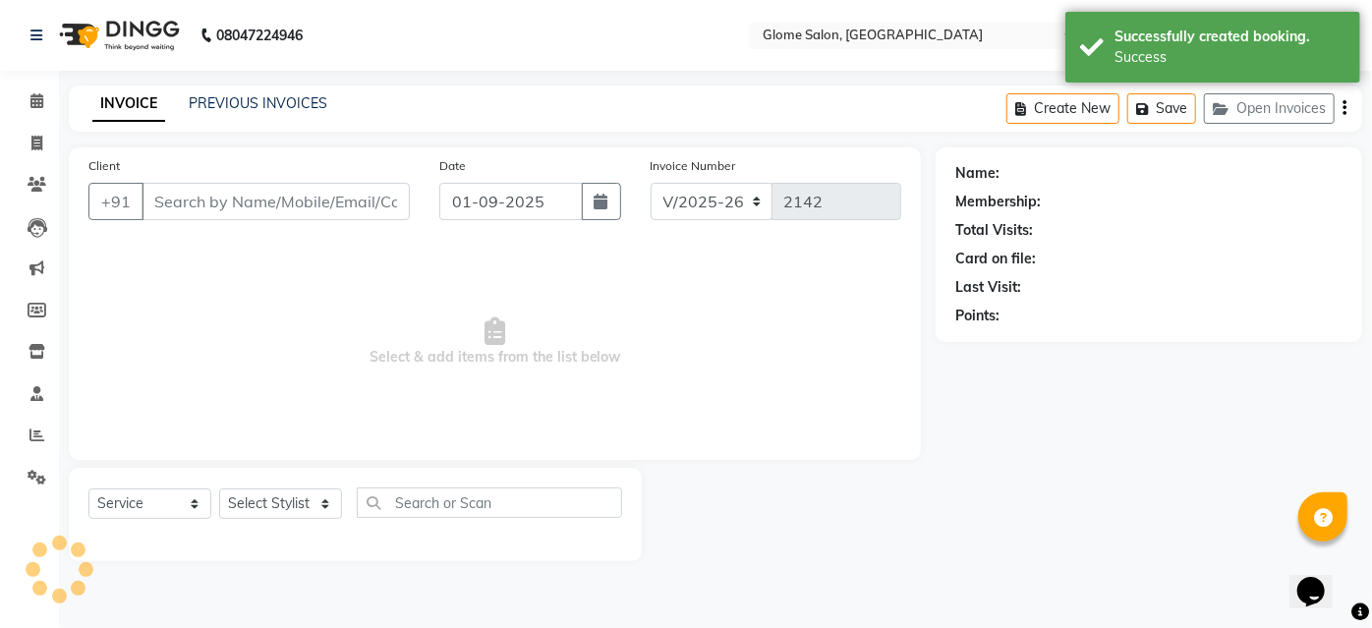
type input "9916217872"
select select "40075"
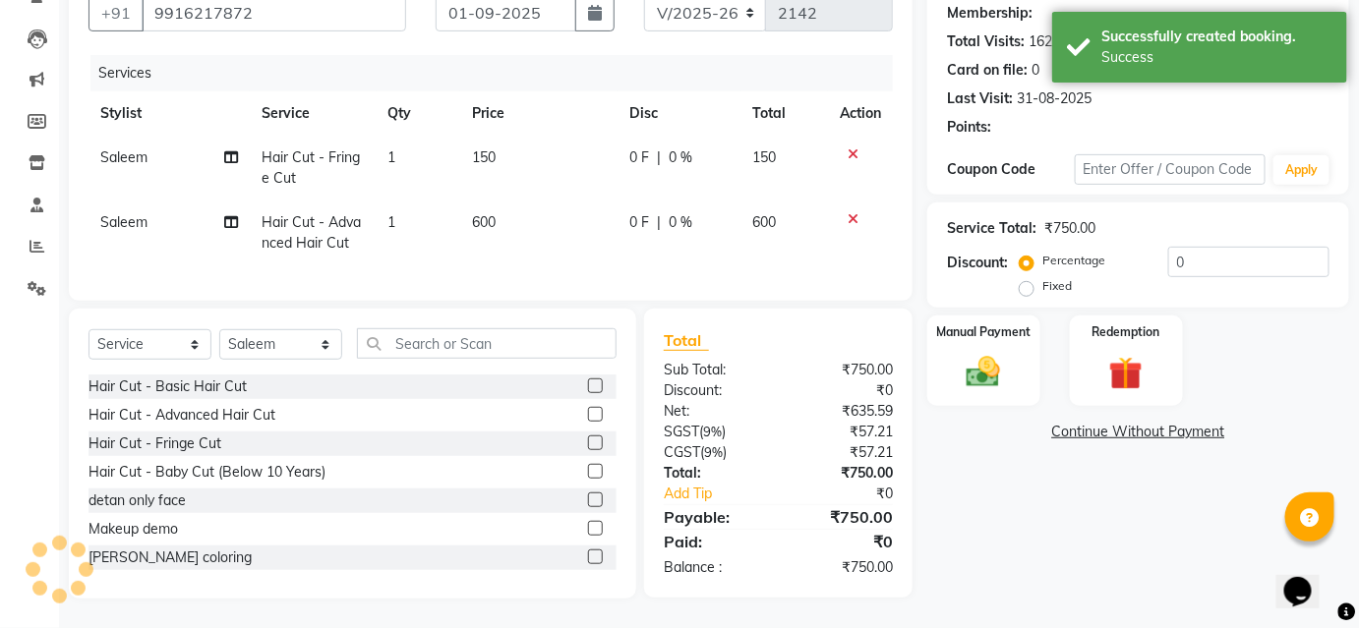
select select "1: Object"
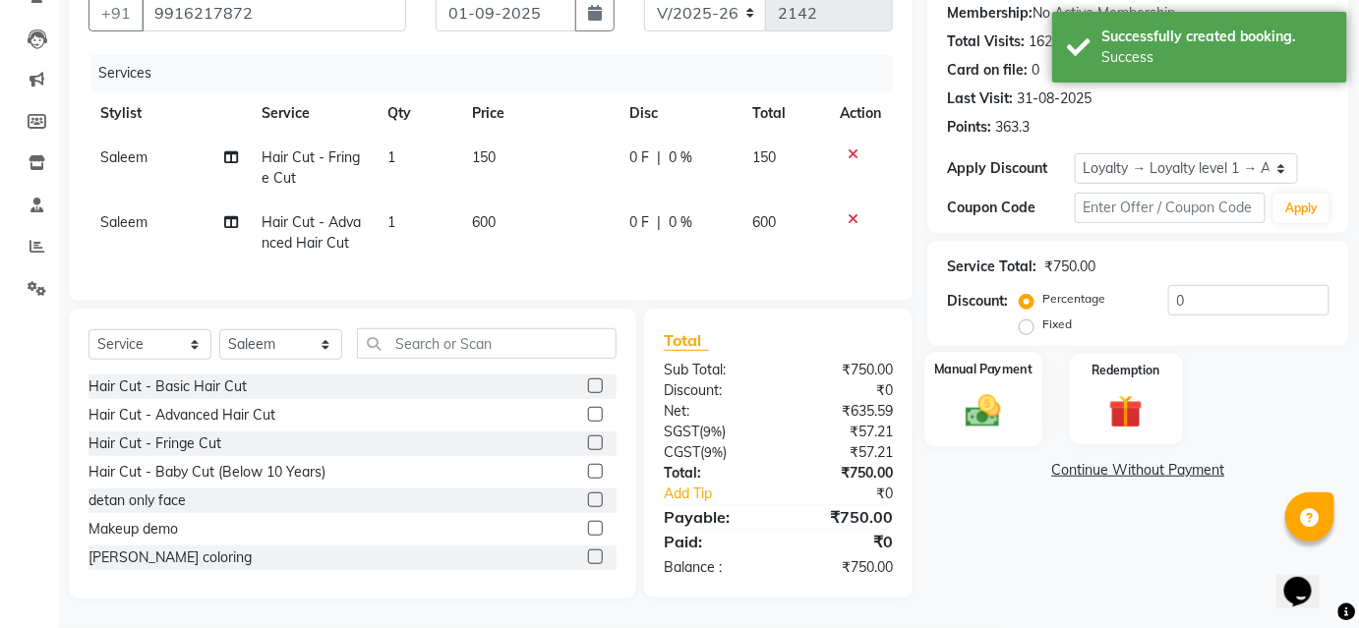
click at [995, 390] on img at bounding box center [983, 410] width 57 height 40
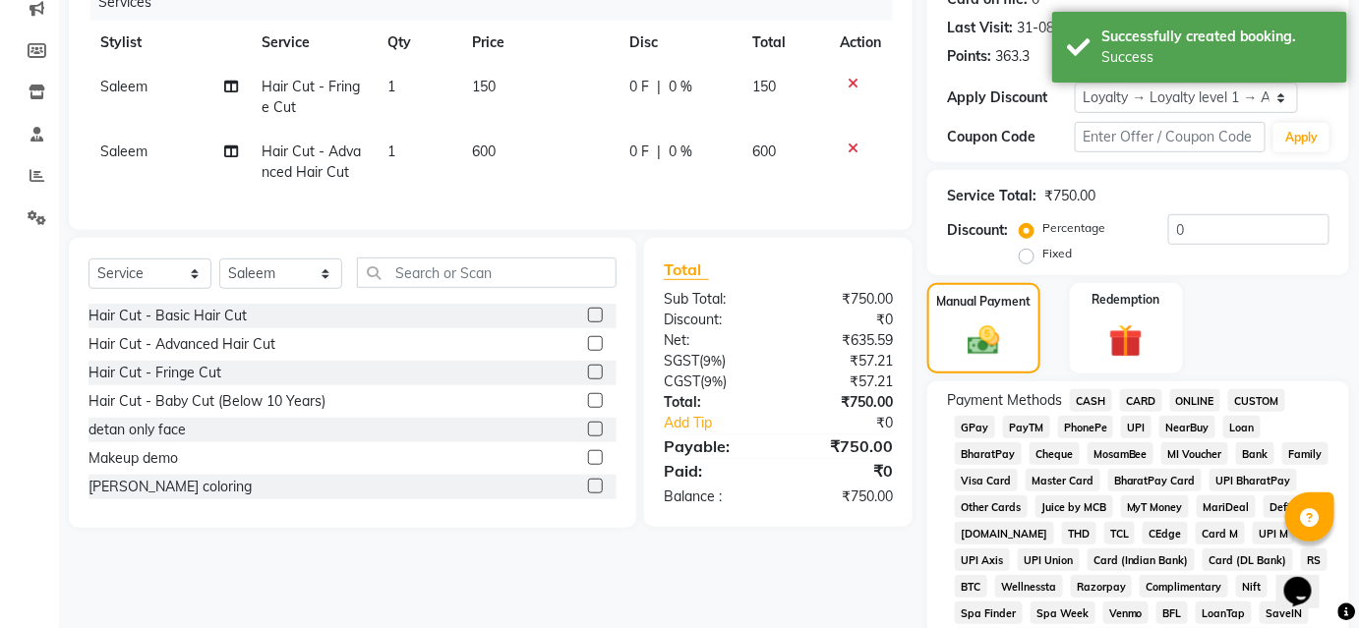
scroll to position [291, 0]
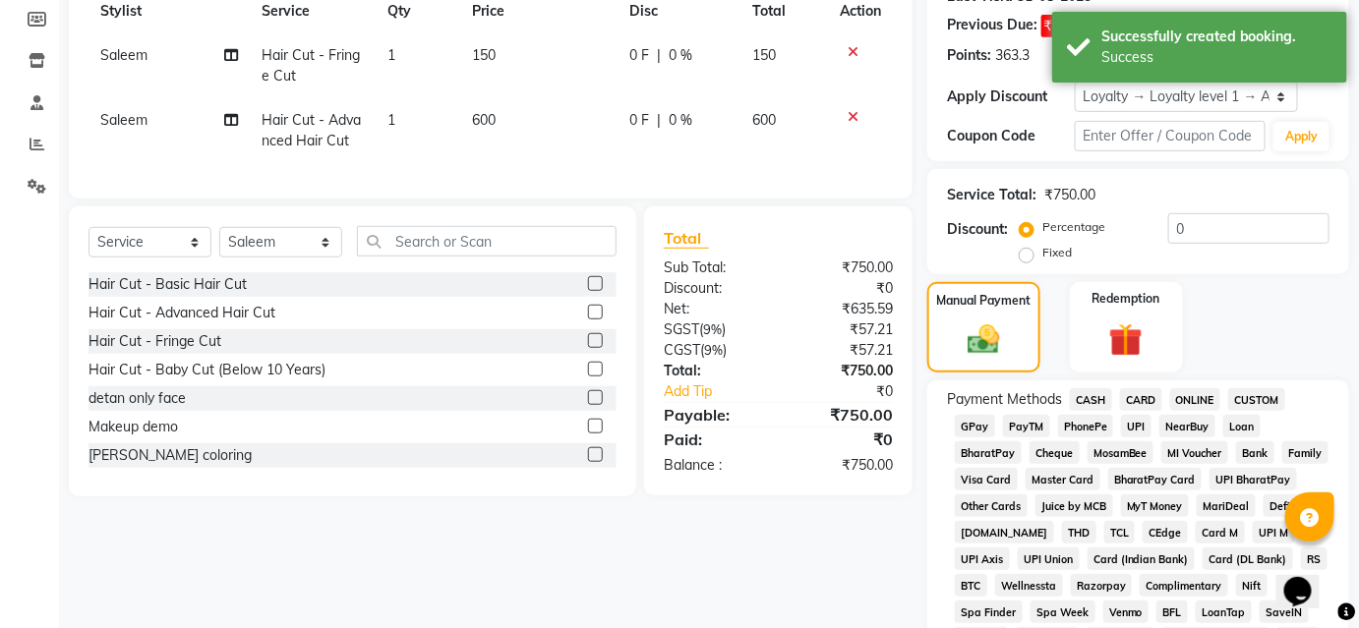
click at [1140, 388] on span "CARD" at bounding box center [1141, 399] width 42 height 23
click at [1132, 421] on span "UPI" at bounding box center [1136, 426] width 30 height 23
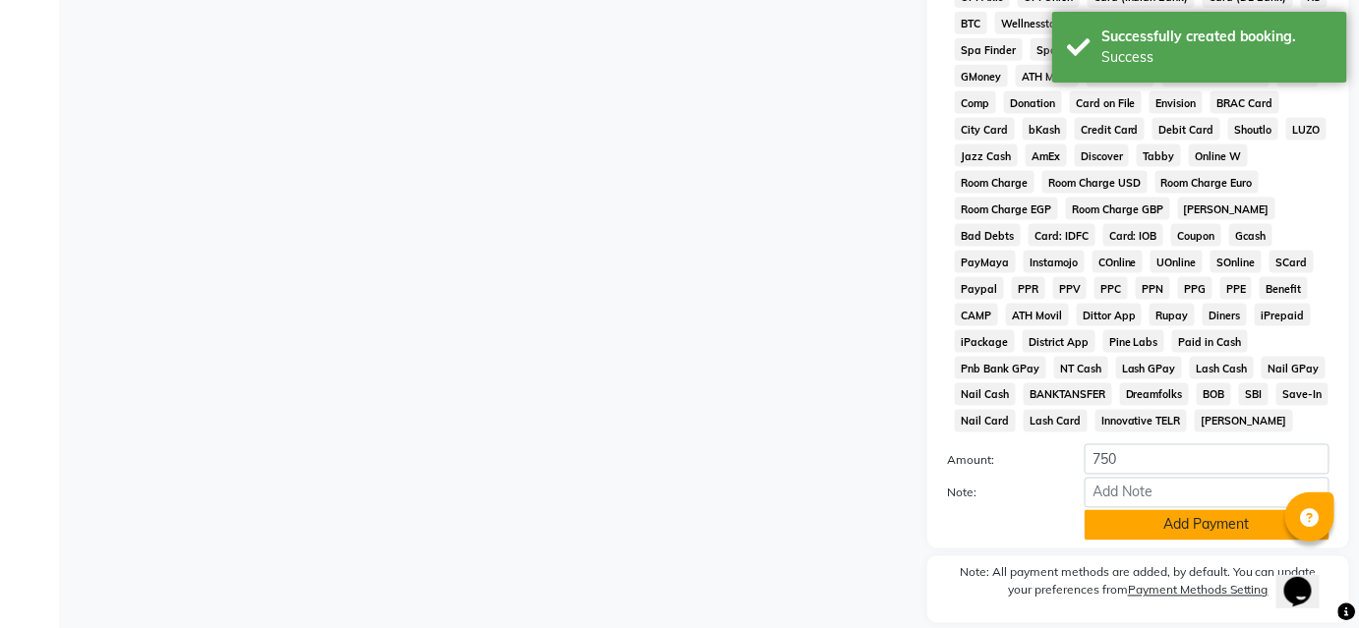
scroll to position [920, 0]
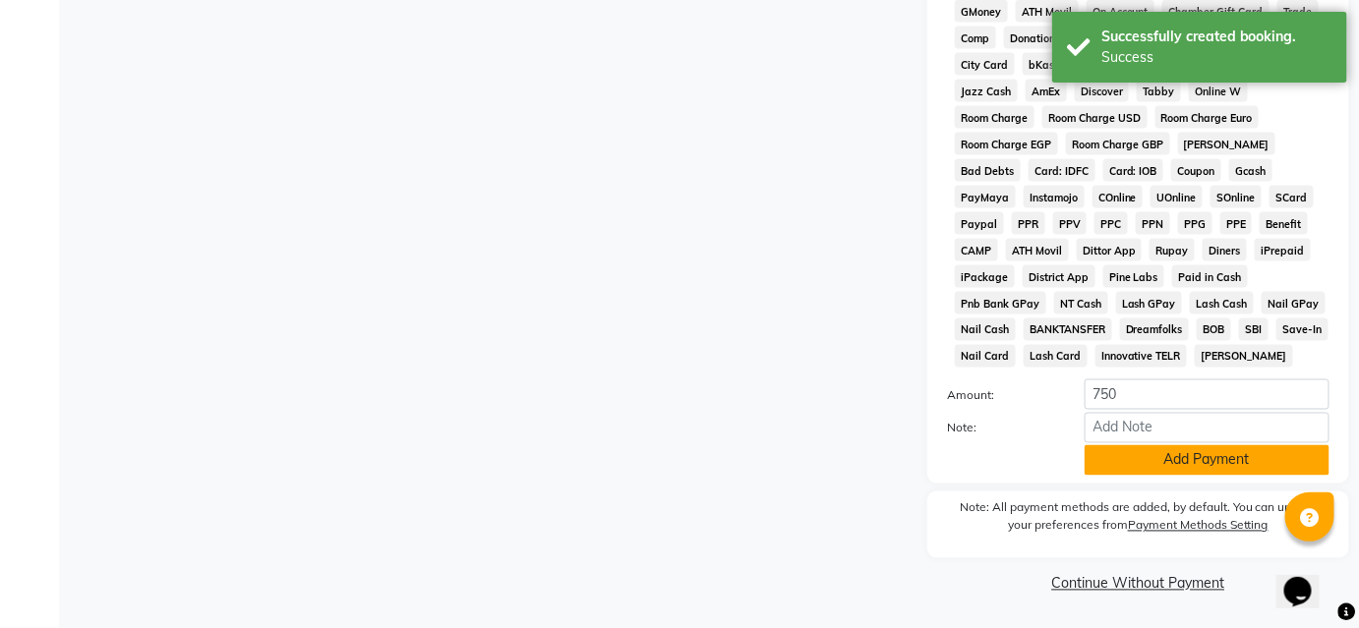
click at [1180, 463] on button "Add Payment" at bounding box center [1206, 460] width 245 height 30
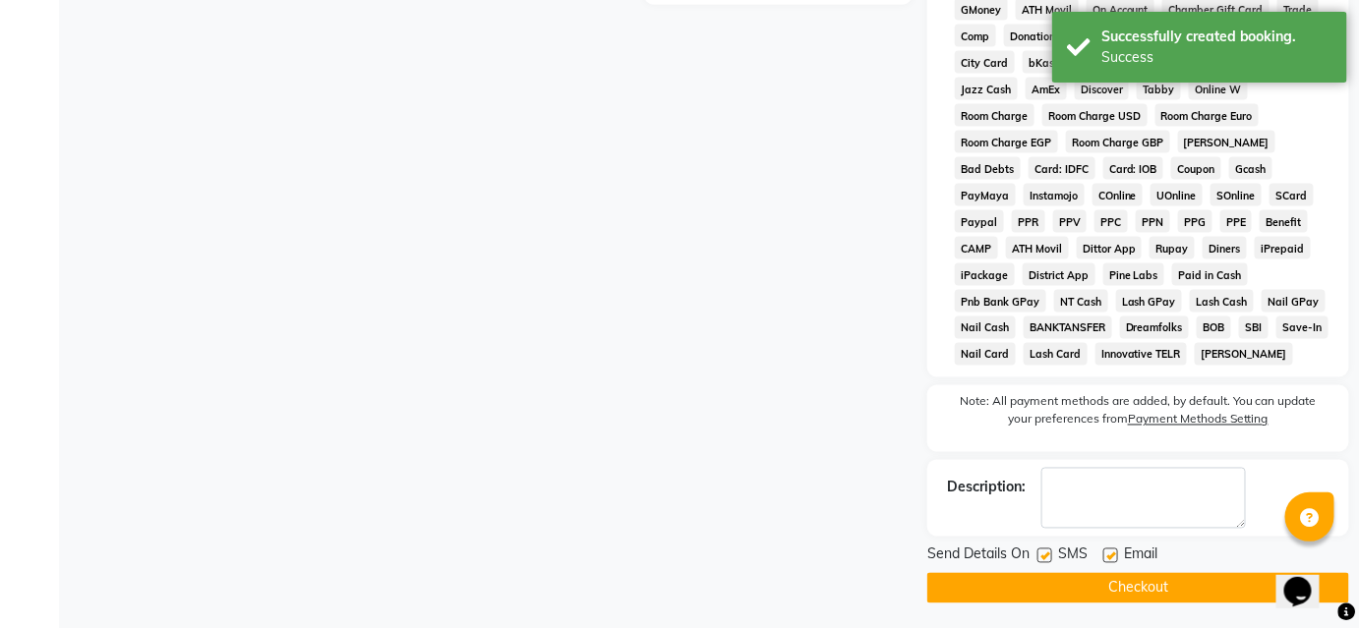
click at [1144, 578] on button "Checkout" at bounding box center [1138, 588] width 422 height 30
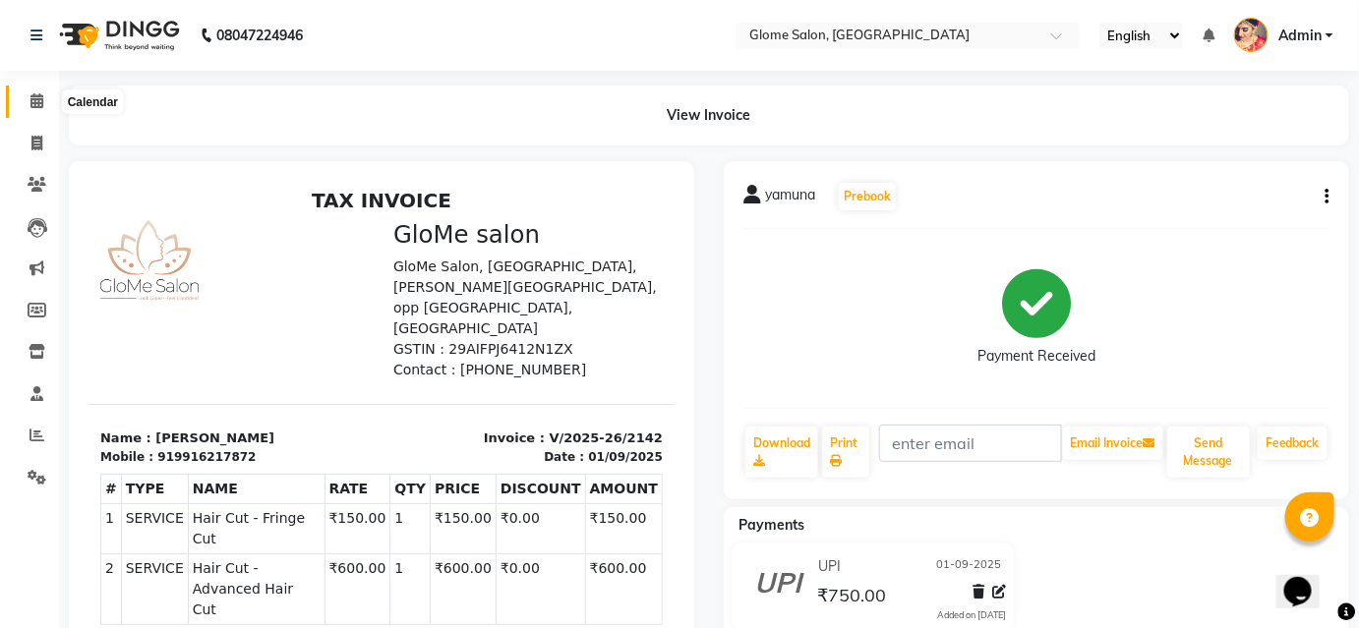
click at [31, 110] on span at bounding box center [37, 101] width 34 height 23
